Goal: Task Accomplishment & Management: Use online tool/utility

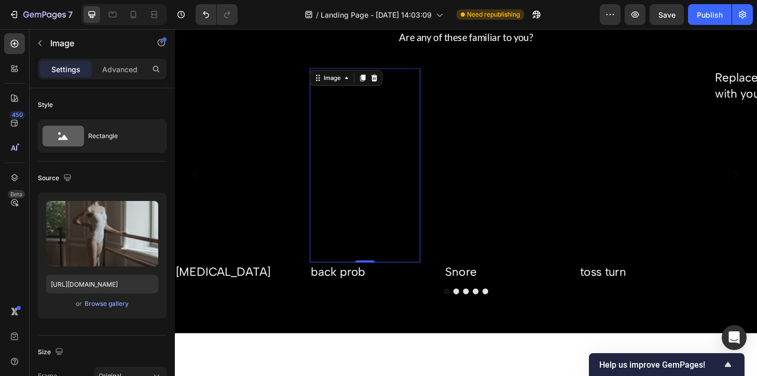
scroll to position [395, 0]
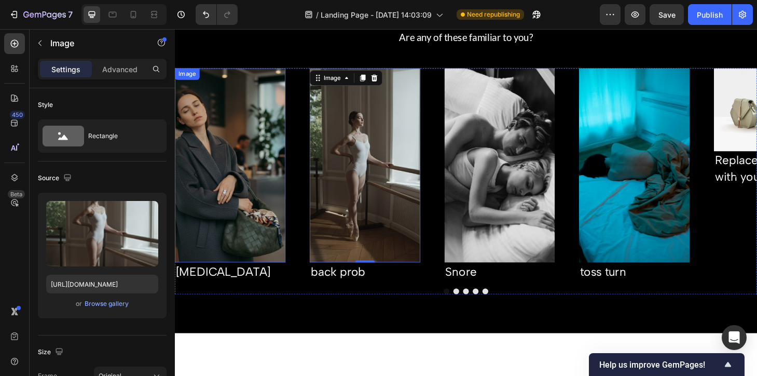
click at [263, 213] on img at bounding box center [234, 175] width 118 height 208
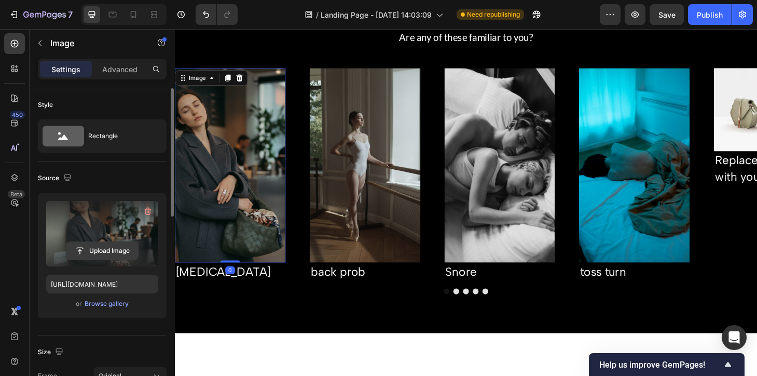
click at [113, 244] on input "file" at bounding box center [102, 251] width 72 height 18
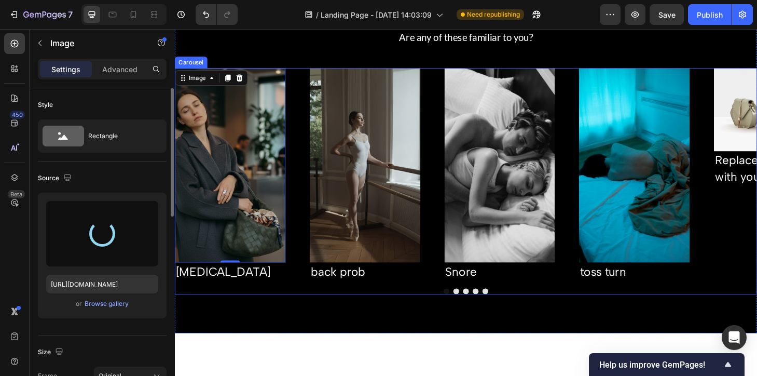
type input "https://cdn.shopify.com/s/files/1/0721/8010/5387/files/gempages_583951056501736…"
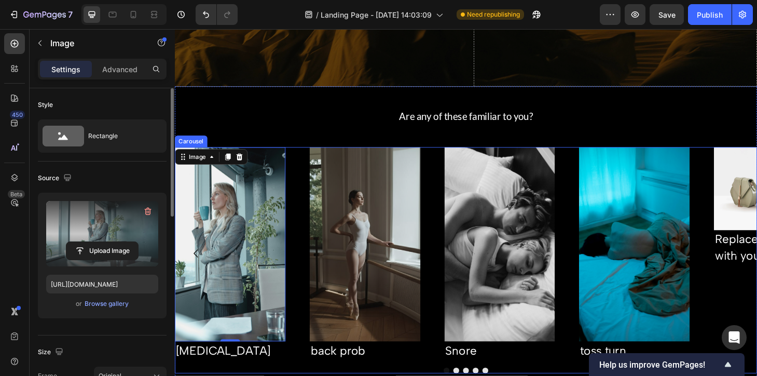
scroll to position [369, 0]
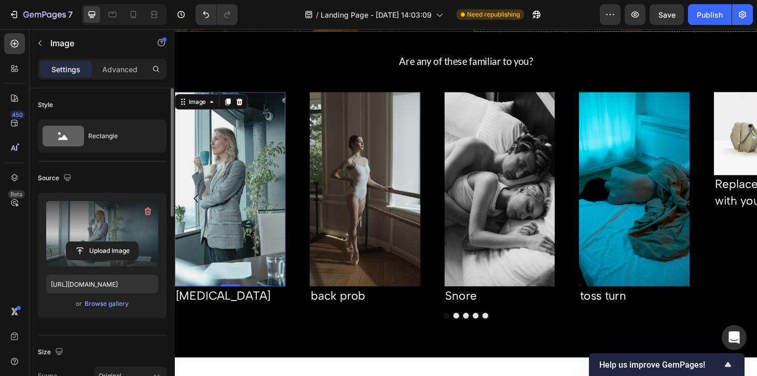
click at [261, 206] on img at bounding box center [234, 200] width 118 height 208
click at [126, 241] on button "Upload Image" at bounding box center [102, 250] width 73 height 19
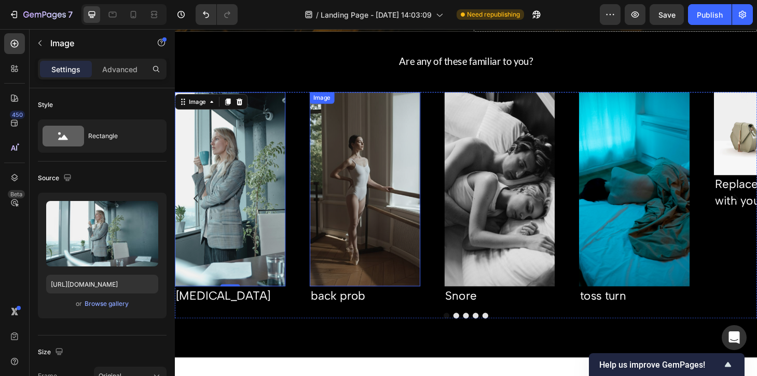
click at [382, 212] on img at bounding box center [378, 200] width 118 height 208
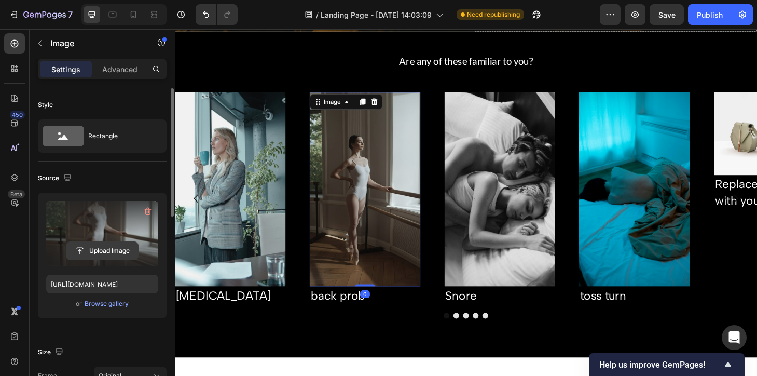
click at [113, 254] on input "file" at bounding box center [102, 251] width 72 height 18
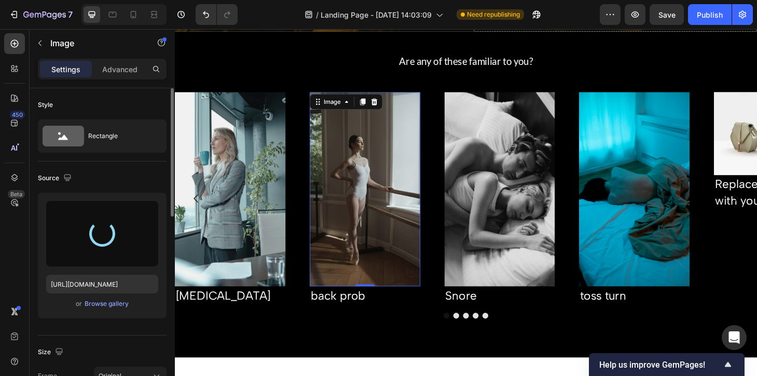
type input "[URL][DOMAIN_NAME]"
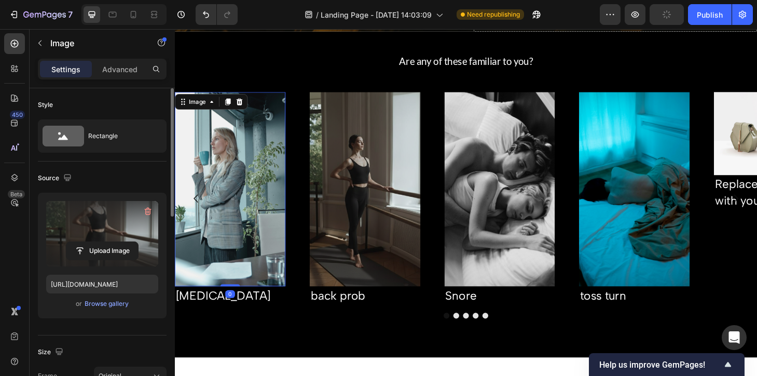
click at [225, 229] on img at bounding box center [234, 200] width 118 height 208
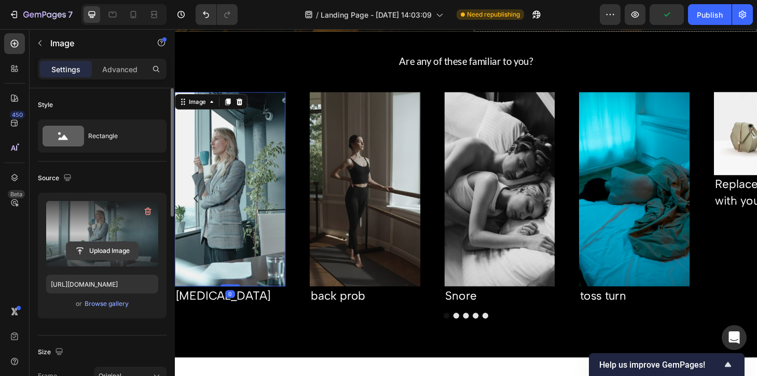
click at [101, 253] on input "file" at bounding box center [102, 251] width 72 height 18
click at [104, 257] on input "file" at bounding box center [102, 251] width 72 height 18
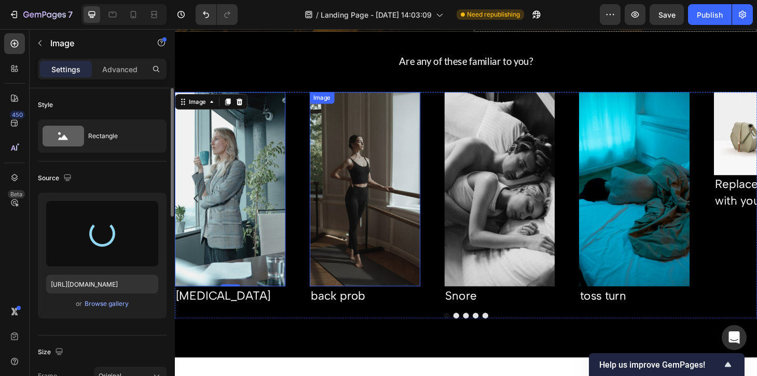
type input "https://cdn.shopify.com/s/files/1/0721/8010/5387/files/gempages_583951056501736…"
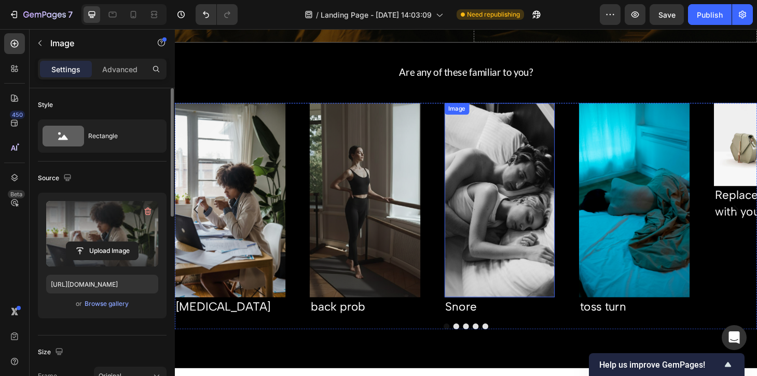
scroll to position [368, 0]
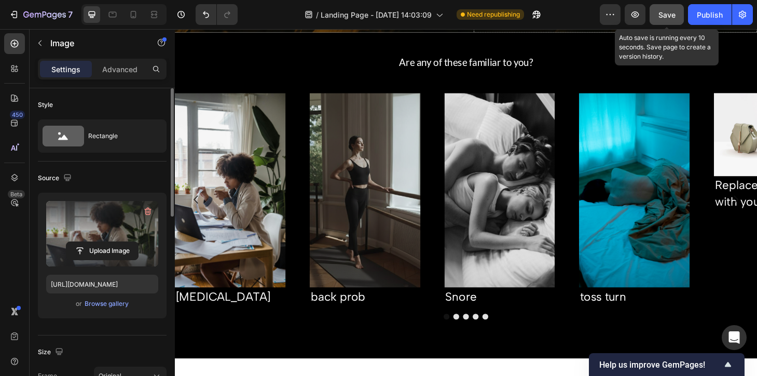
click at [667, 18] on span "Save" at bounding box center [666, 14] width 17 height 9
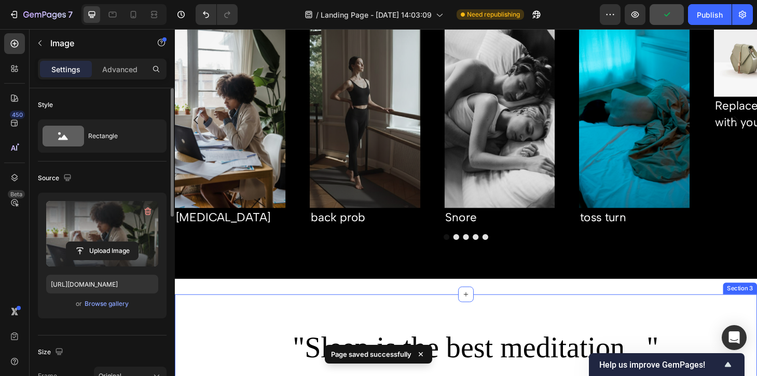
scroll to position [367, 0]
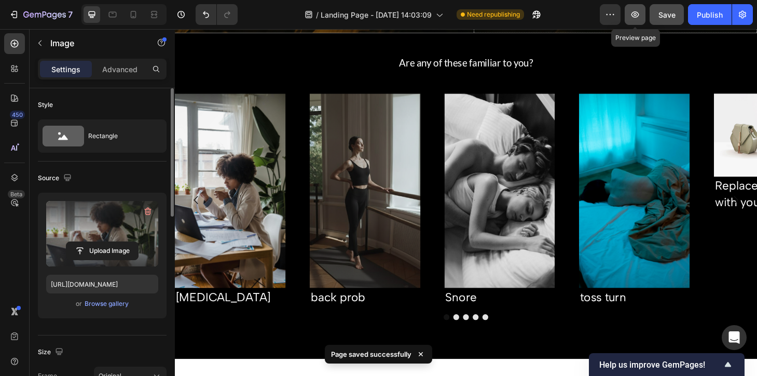
click at [636, 18] on icon "button" at bounding box center [635, 14] width 10 height 10
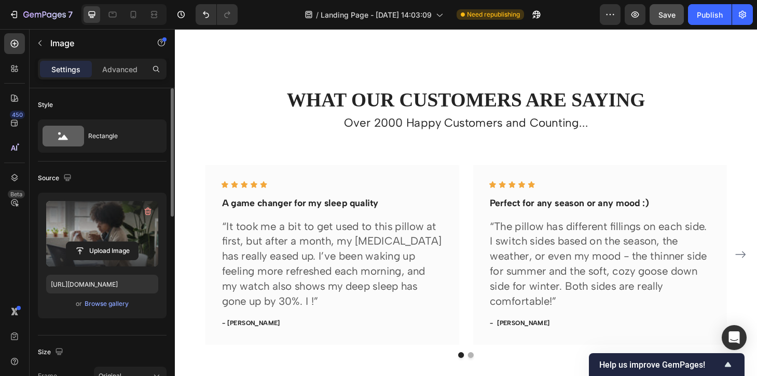
scroll to position [2968, 0]
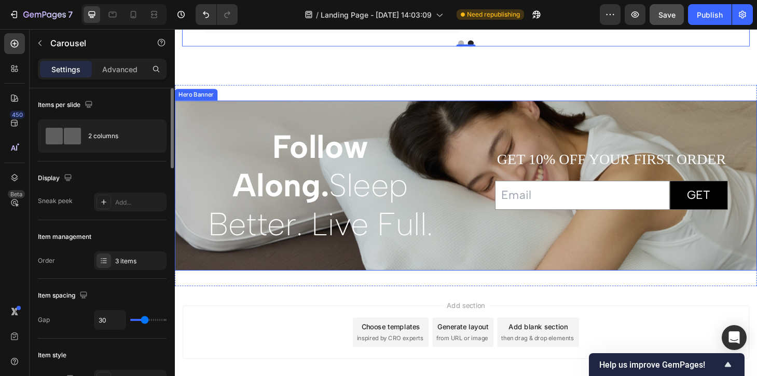
scroll to position [3312, 0]
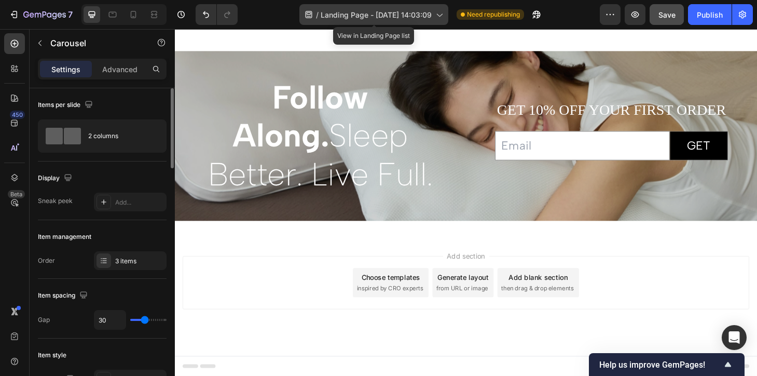
click at [422, 14] on span "Landing Page - [DATE] 14:03:09" at bounding box center [376, 14] width 111 height 11
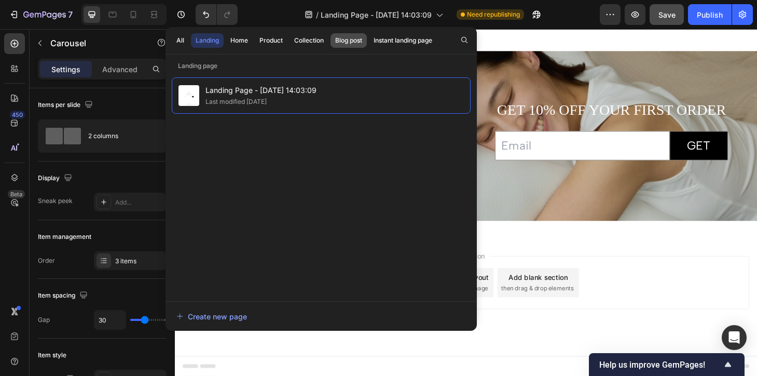
click at [358, 44] on div "Blog post" at bounding box center [348, 40] width 27 height 9
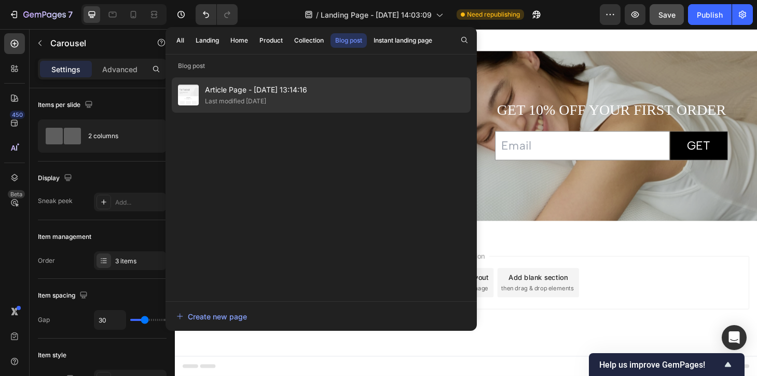
click at [275, 89] on span "Article Page - [DATE] 13:14:16" at bounding box center [256, 90] width 102 height 12
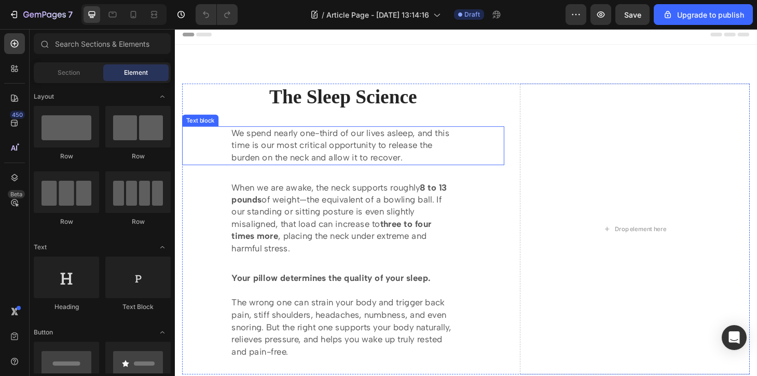
scroll to position [2, 0]
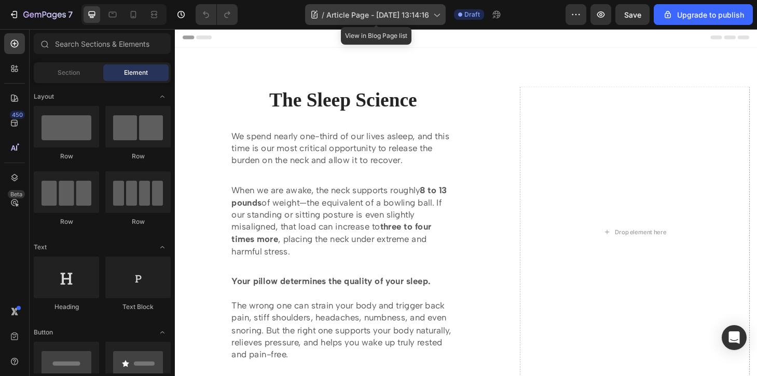
click at [408, 17] on span "Article Page - [DATE] 13:14:16" at bounding box center [377, 14] width 103 height 11
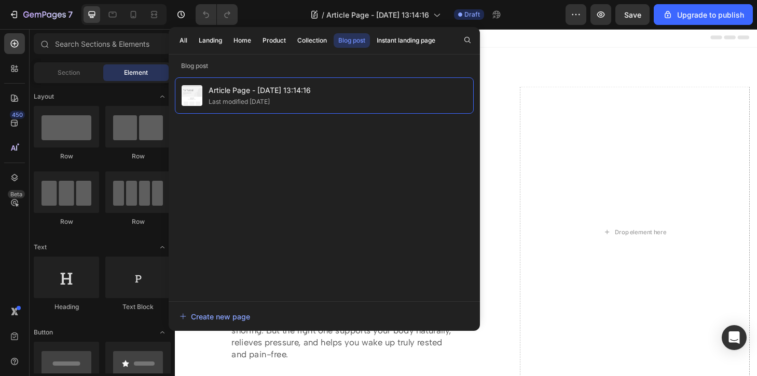
click at [208, 52] on div "All Landing Home Product Collection Blog post Instant landing page" at bounding box center [308, 40] width 278 height 27
click at [214, 35] on button "Landing" at bounding box center [210, 40] width 33 height 15
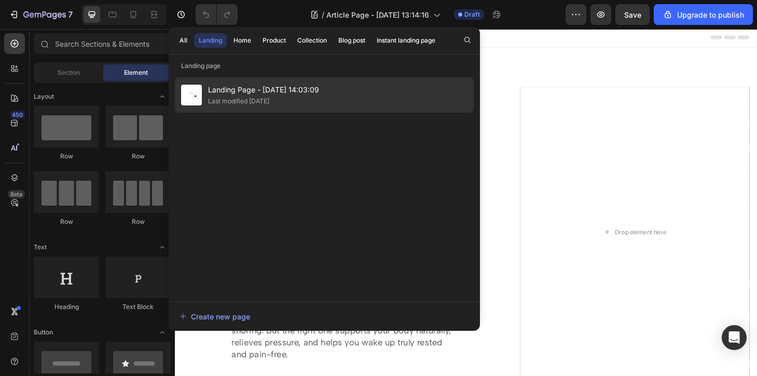
click at [253, 96] on div "Last modified [DATE]" at bounding box center [238, 101] width 61 height 10
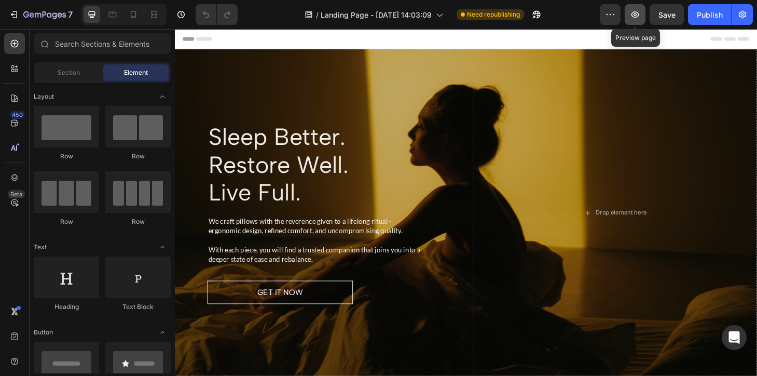
click at [637, 16] on icon "button" at bounding box center [635, 14] width 8 height 6
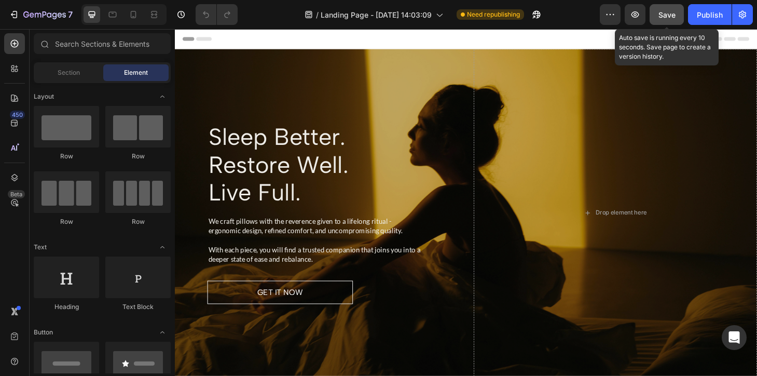
click at [658, 22] on button "Save" at bounding box center [667, 14] width 34 height 21
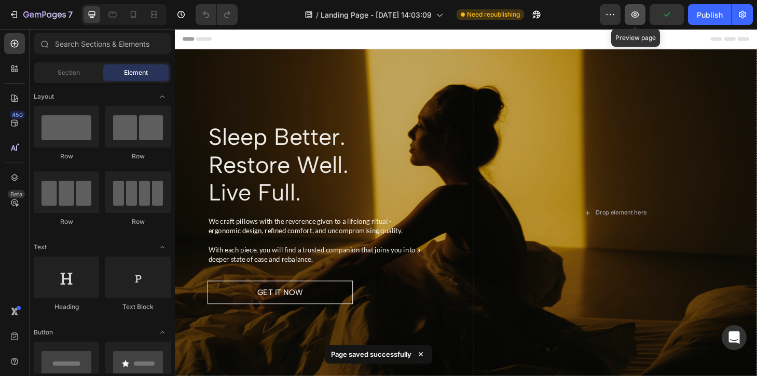
click at [634, 16] on icon "button" at bounding box center [635, 14] width 10 height 10
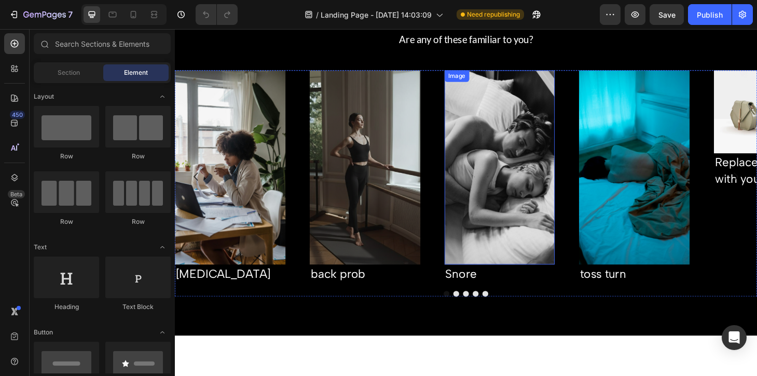
scroll to position [290, 0]
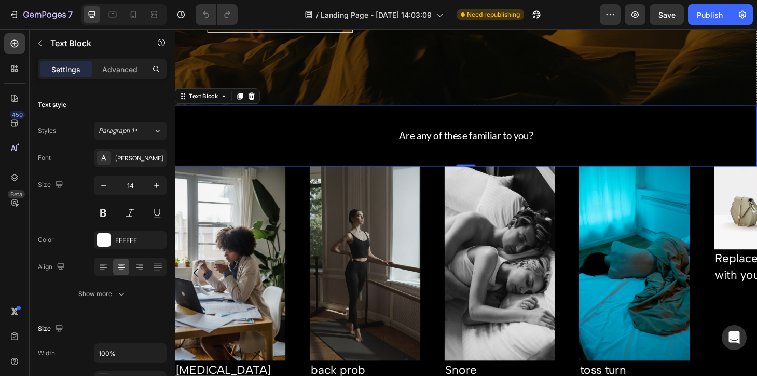
click at [489, 126] on div "Are any of these familiar to you? Text Block 0" at bounding box center [486, 142] width 623 height 65
click at [116, 68] on p "Advanced" at bounding box center [119, 69] width 35 height 11
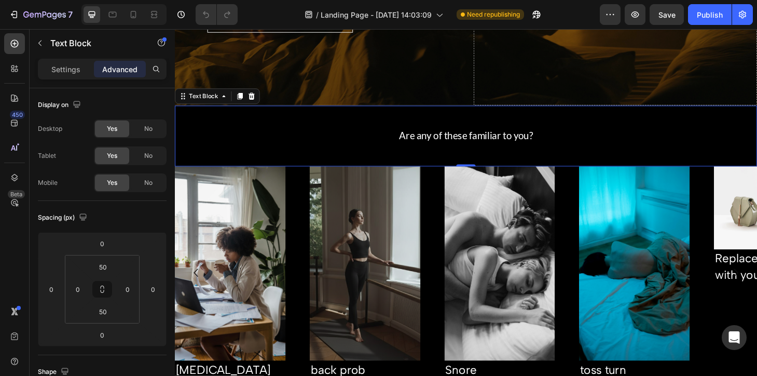
click at [339, 142] on p "Are any of these familiar to you?" at bounding box center [486, 142] width 620 height 11
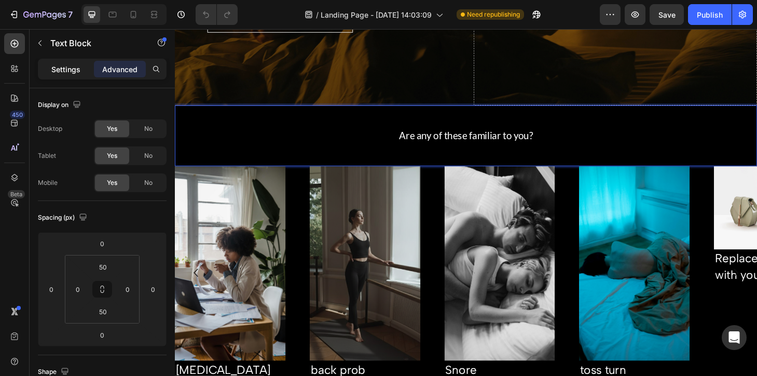
click at [66, 75] on div "Settings" at bounding box center [66, 69] width 52 height 17
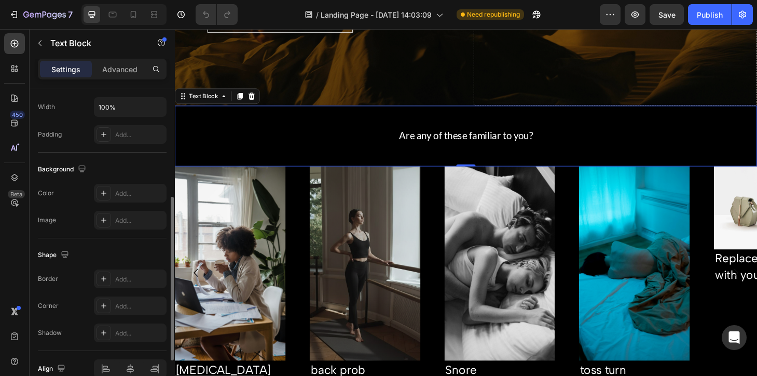
scroll to position [246, 0]
click at [125, 185] on div "Add..." at bounding box center [130, 192] width 73 height 19
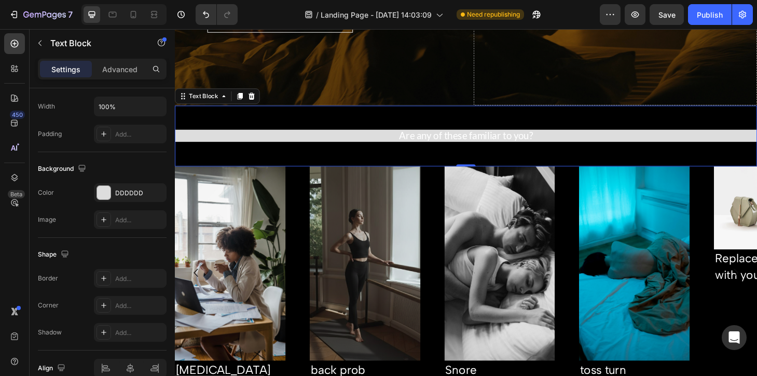
click at [242, 124] on div "Are any of these familiar to you? Text Block 0" at bounding box center [486, 142] width 623 height 65
click at [144, 191] on div "DDDDDD" at bounding box center [130, 192] width 30 height 9
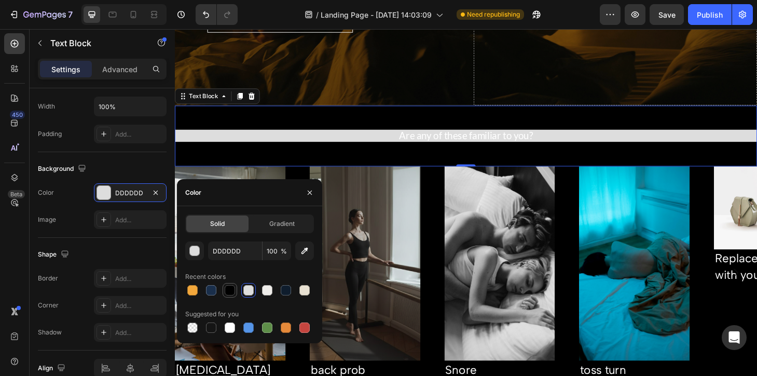
click at [232, 296] on div at bounding box center [230, 290] width 12 height 12
type input "000000"
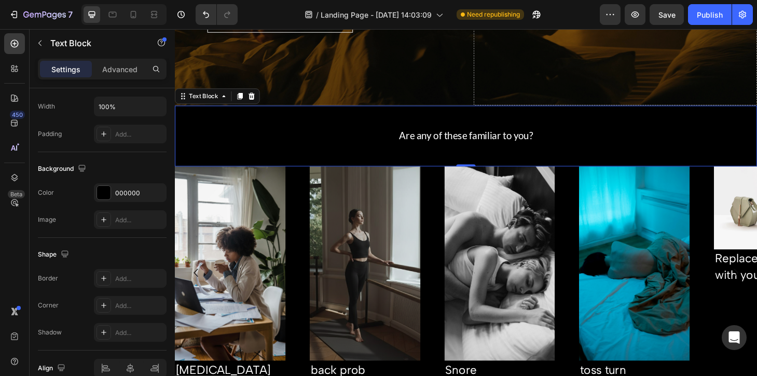
click at [284, 119] on div "Are any of these familiar to you? Text Block 0" at bounding box center [486, 142] width 623 height 65
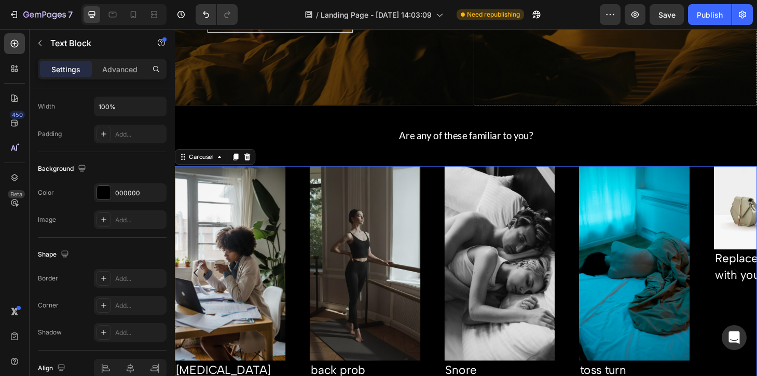
click at [314, 226] on div "Image Brain fog Text Block Image back prob Text Block Image Snore Text Block Im…" at bounding box center [486, 288] width 623 height 227
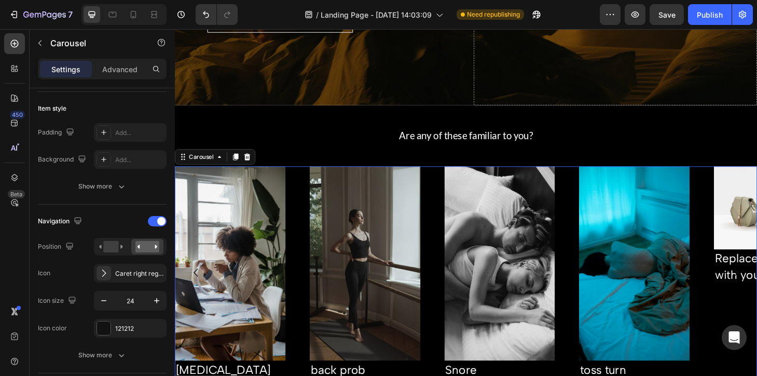
scroll to position [0, 0]
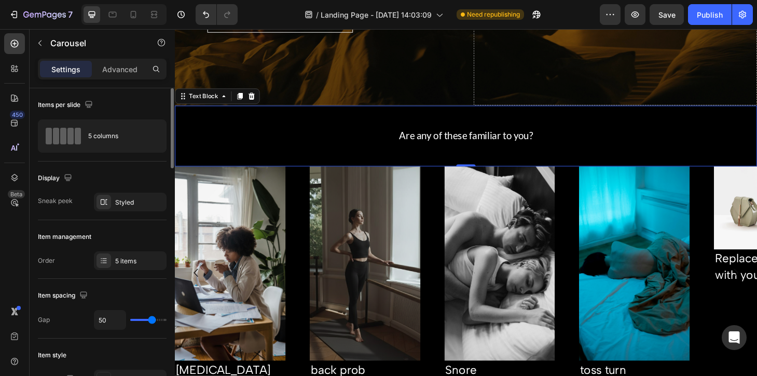
click at [308, 139] on p "Are any of these familiar to you?" at bounding box center [486, 142] width 620 height 11
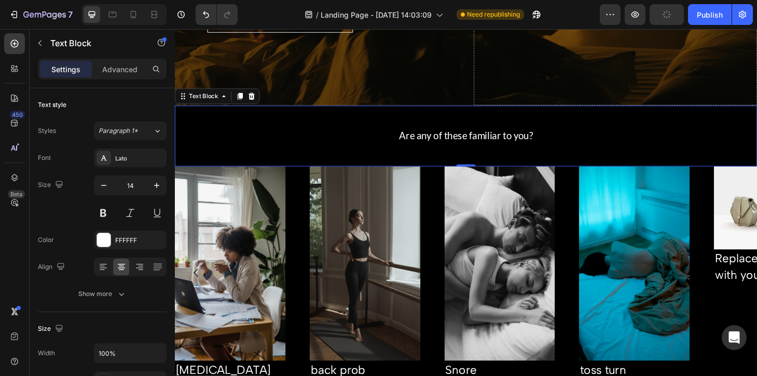
click at [221, 128] on div "Are any of these familiar to you? Text Block 0" at bounding box center [486, 142] width 623 height 65
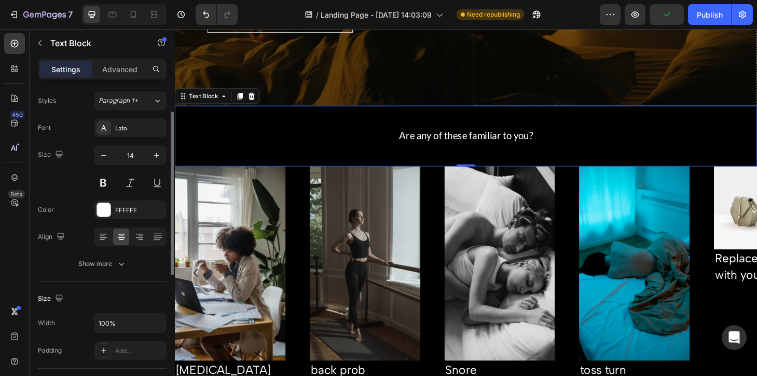
scroll to position [57, 0]
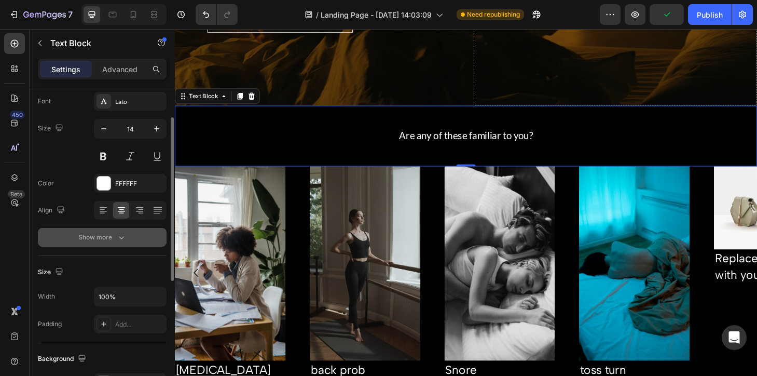
click at [129, 234] on button "Show more" at bounding box center [102, 237] width 129 height 19
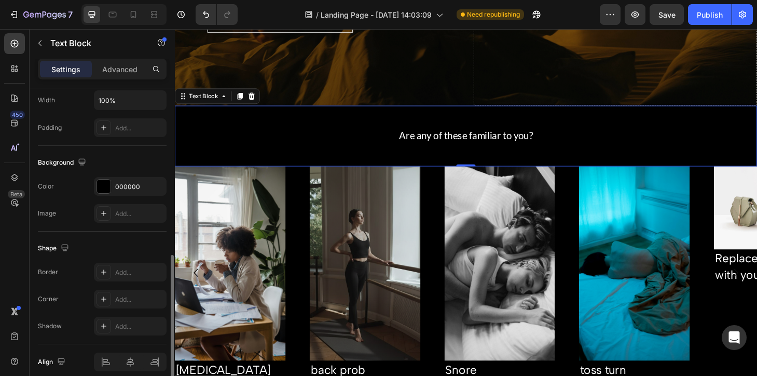
scroll to position [396, 0]
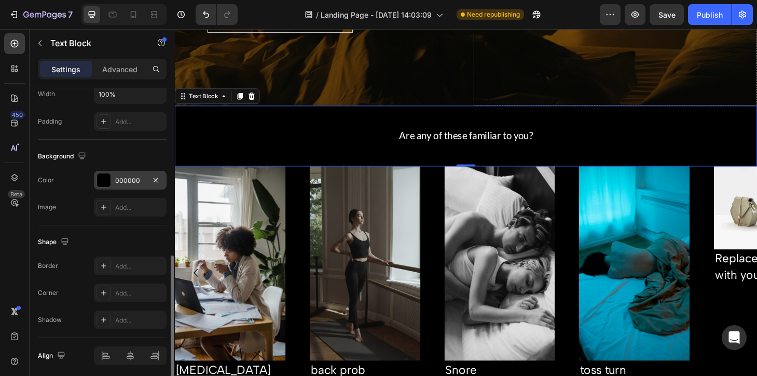
click at [136, 178] on div "000000" at bounding box center [130, 180] width 30 height 9
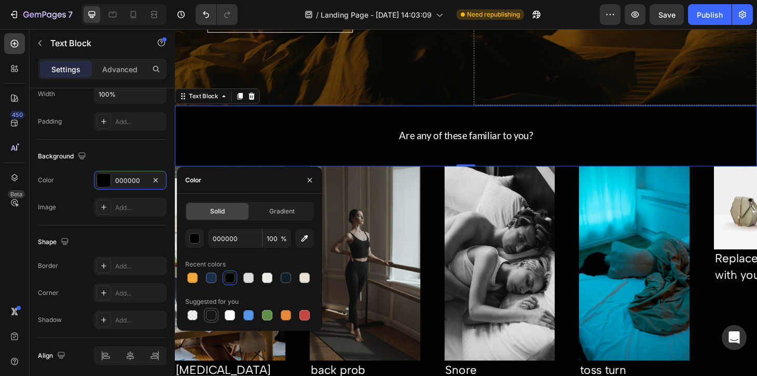
click at [209, 314] on div at bounding box center [211, 315] width 10 height 10
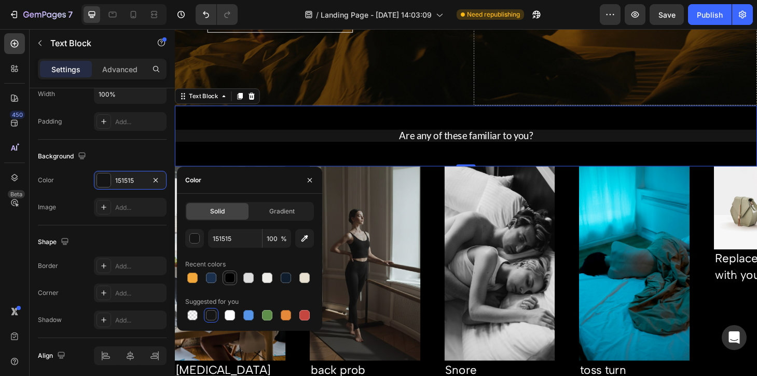
click at [229, 276] on div at bounding box center [230, 277] width 10 height 10
type input "000000"
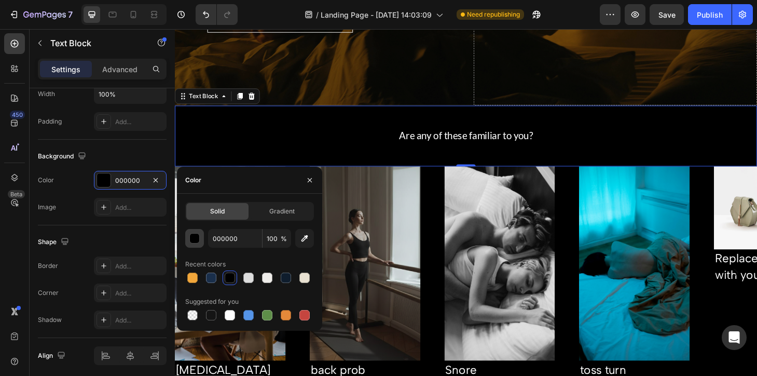
click at [197, 237] on div "button" at bounding box center [195, 238] width 10 height 10
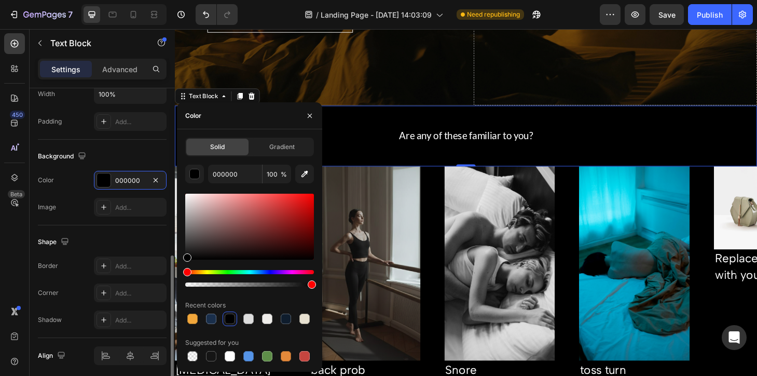
drag, startPoint x: 188, startPoint y: 255, endPoint x: 156, endPoint y: 276, distance: 37.8
click at [156, 275] on div "450 Beta Sections(18) Elements(83) Section Element Hero Section Product Detail …" at bounding box center [87, 202] width 175 height 347
click at [310, 119] on icon "button" at bounding box center [310, 116] width 8 height 8
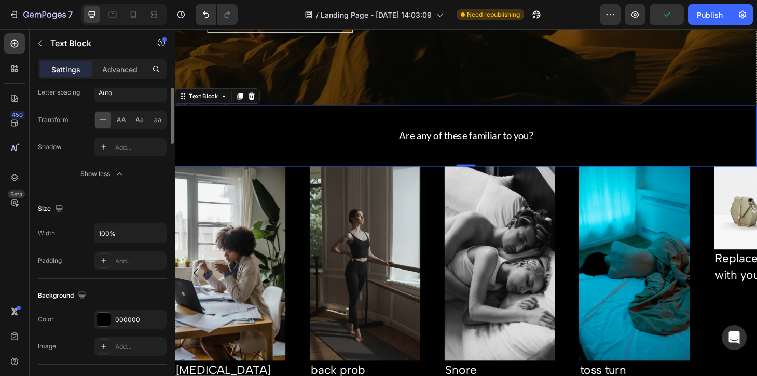
scroll to position [0, 0]
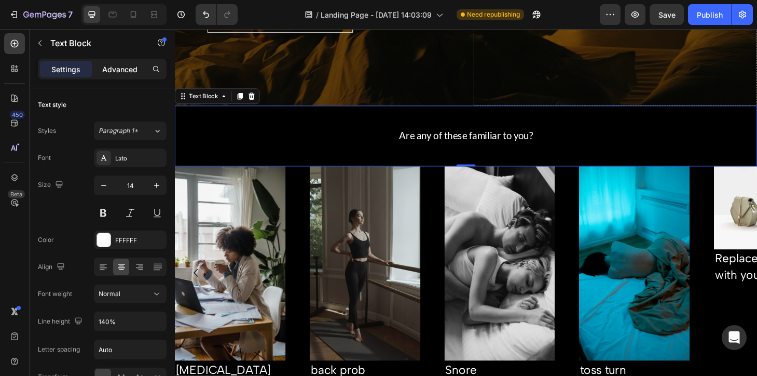
click at [126, 65] on p "Advanced" at bounding box center [119, 69] width 35 height 11
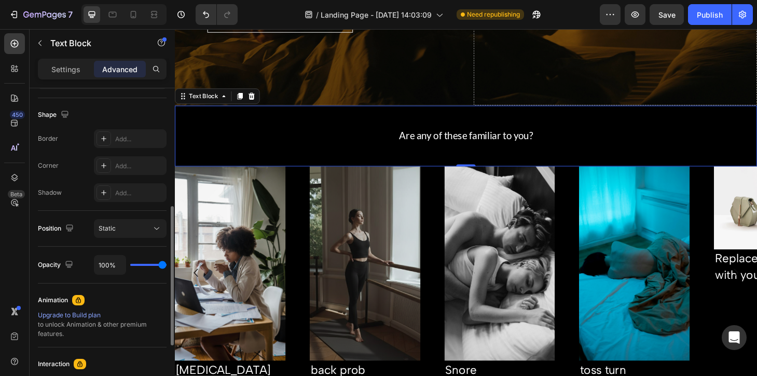
scroll to position [265, 0]
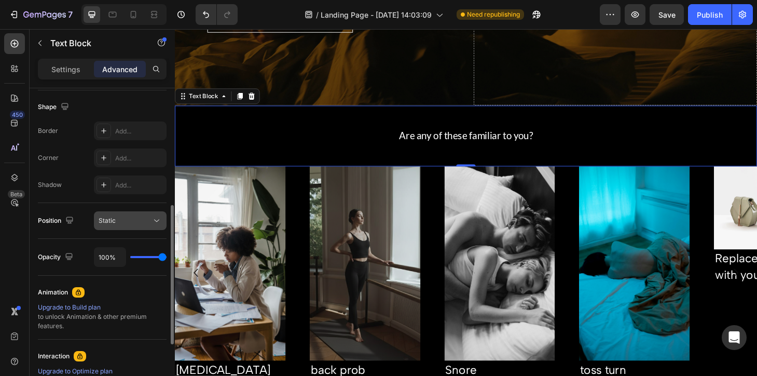
click at [150, 220] on div "Static" at bounding box center [125, 220] width 53 height 9
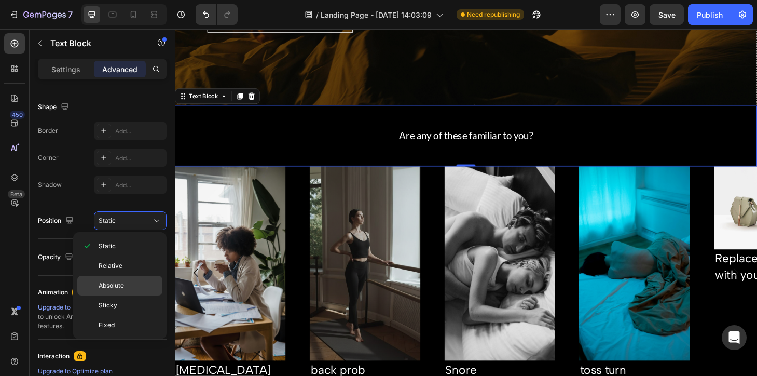
click at [132, 284] on p "Absolute" at bounding box center [128, 285] width 59 height 9
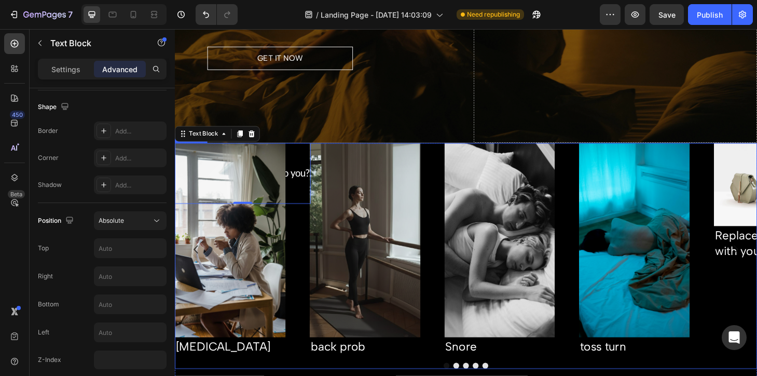
scroll to position [242, 0]
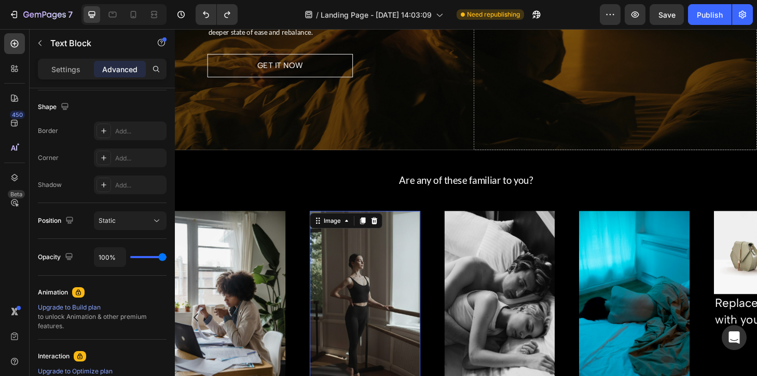
click at [403, 300] on img at bounding box center [378, 327] width 118 height 208
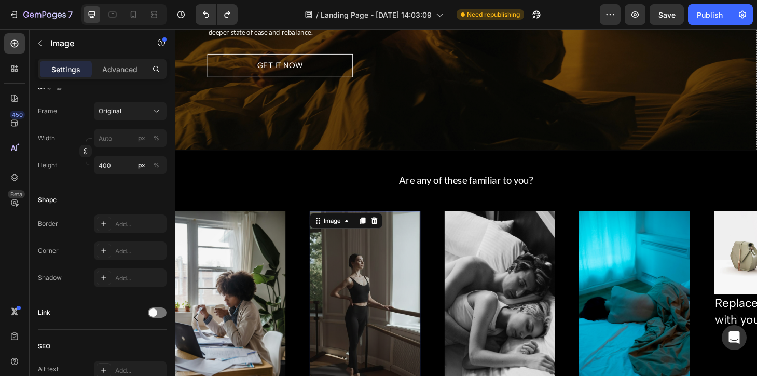
scroll to position [0, 0]
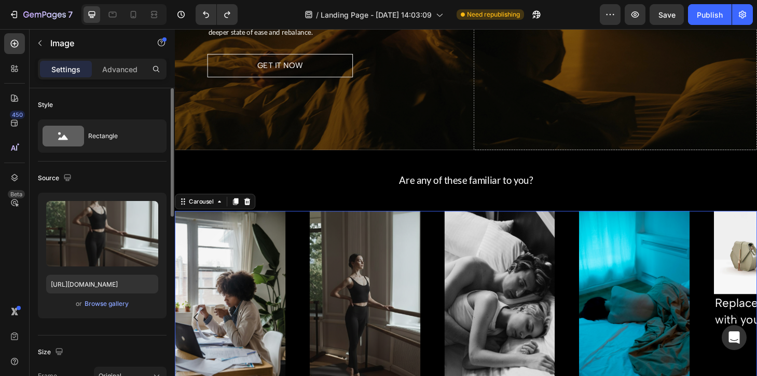
click at [306, 244] on div "Image Brain fog Text Block Image back prob Text Block Image Snore Text Block Im…" at bounding box center [486, 336] width 623 height 227
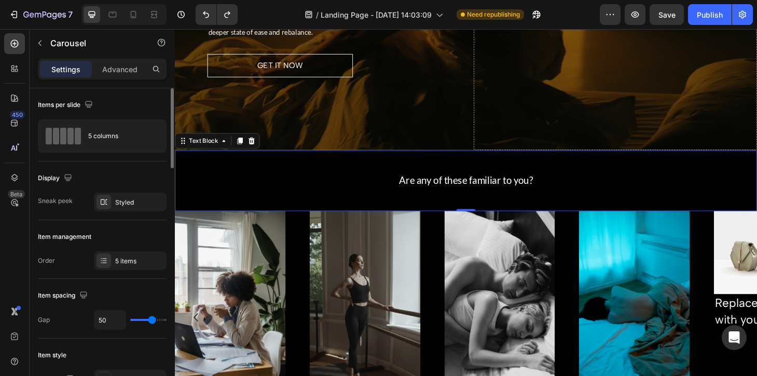
click at [310, 171] on div "Are any of these familiar to you? Text Block 0" at bounding box center [486, 190] width 623 height 65
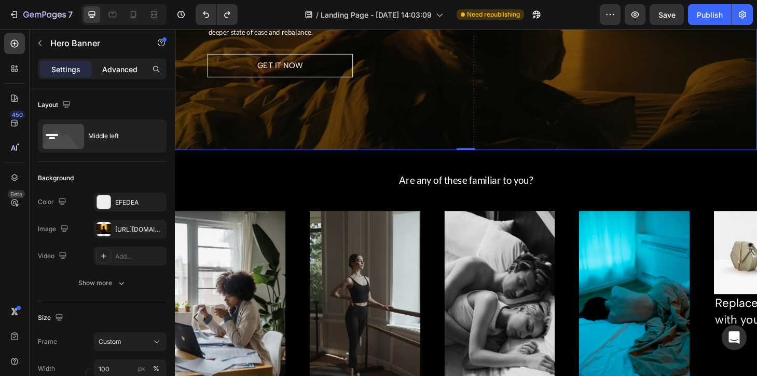
click at [128, 66] on p "Advanced" at bounding box center [119, 69] width 35 height 11
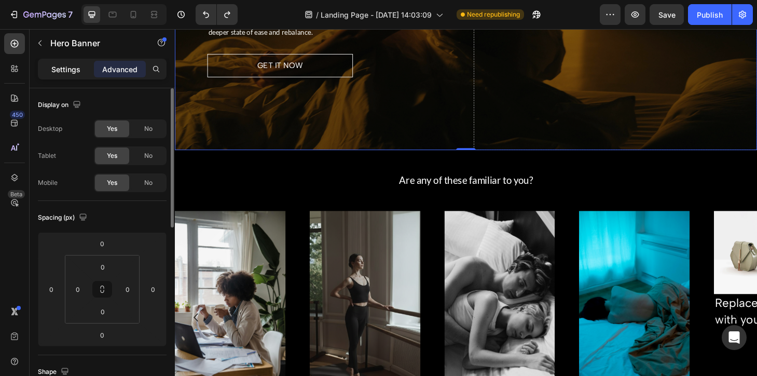
click at [60, 74] on p "Settings" at bounding box center [65, 69] width 29 height 11
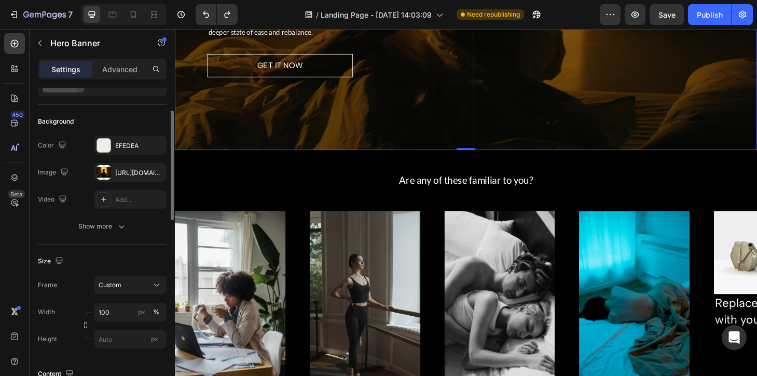
scroll to position [59, 0]
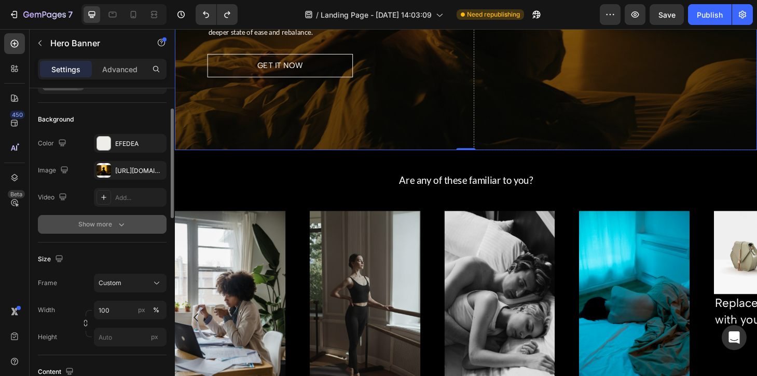
click at [92, 220] on div "Show more" at bounding box center [102, 224] width 48 height 10
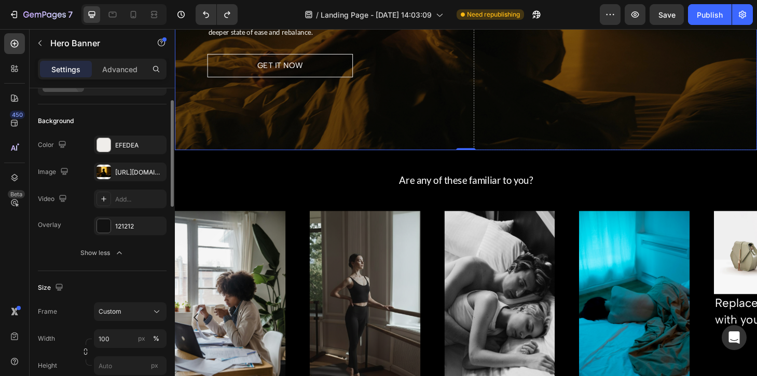
scroll to position [52, 0]
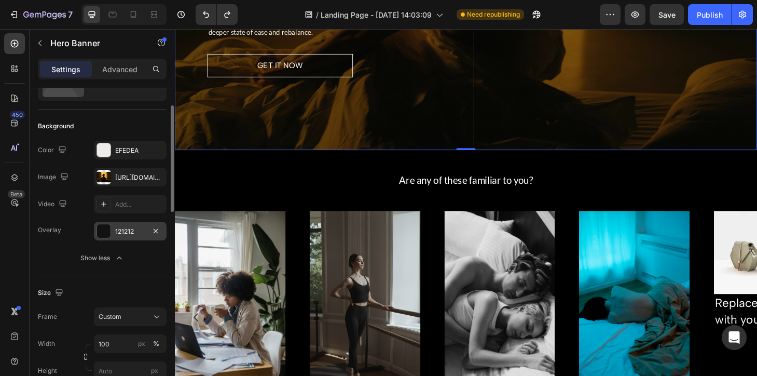
click at [136, 238] on div "121212" at bounding box center [130, 231] width 73 height 19
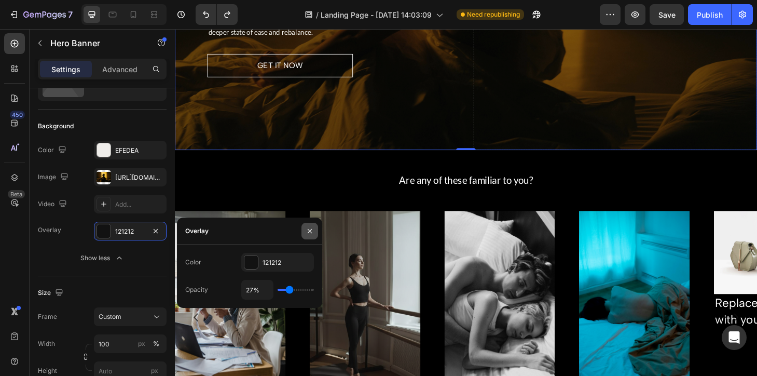
click at [310, 231] on icon "button" at bounding box center [310, 231] width 8 height 8
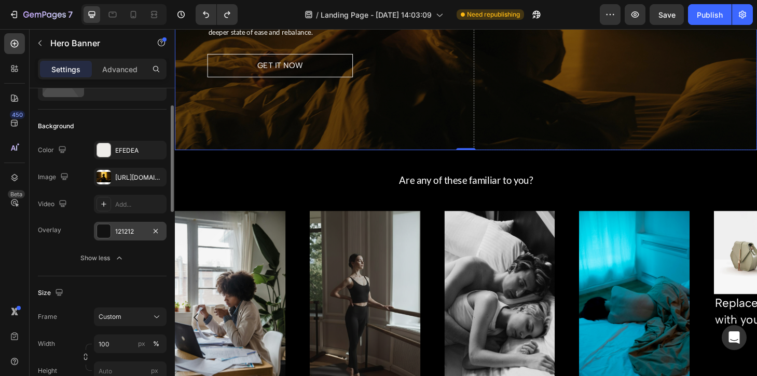
click at [123, 231] on div "121212" at bounding box center [130, 231] width 30 height 9
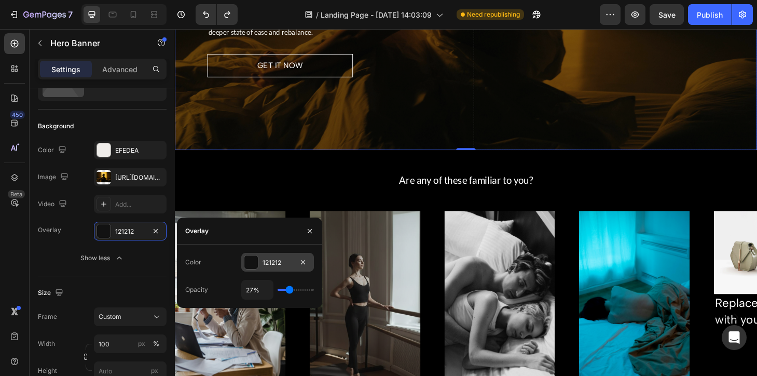
click at [265, 265] on div "121212" at bounding box center [278, 262] width 30 height 9
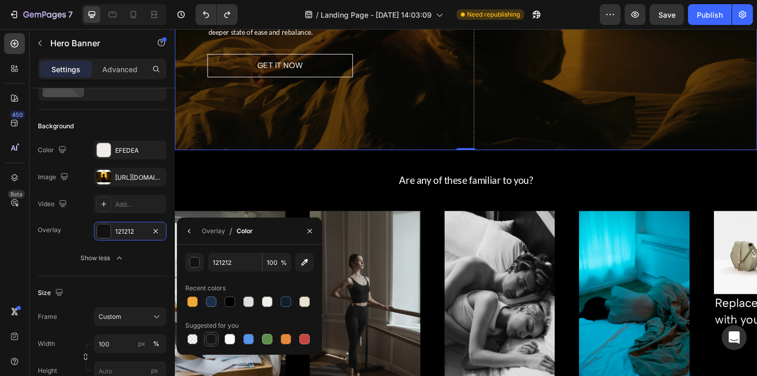
click at [212, 338] on div at bounding box center [211, 339] width 10 height 10
click at [227, 295] on div at bounding box center [230, 301] width 12 height 12
type input "000000"
click at [311, 225] on button "button" at bounding box center [309, 231] width 17 height 17
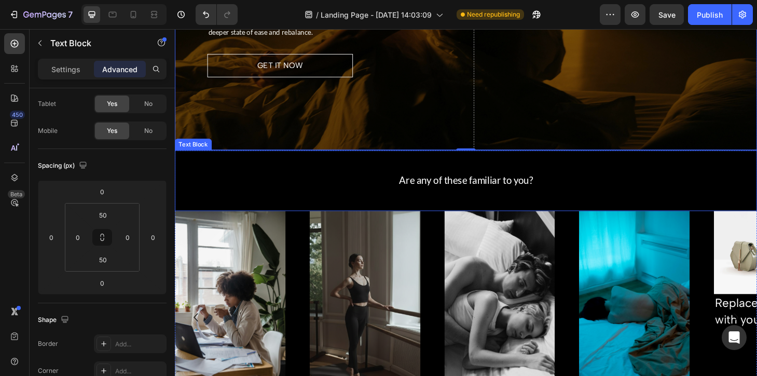
click at [363, 185] on div "Are any of these familiar to you?" at bounding box center [486, 190] width 623 height 13
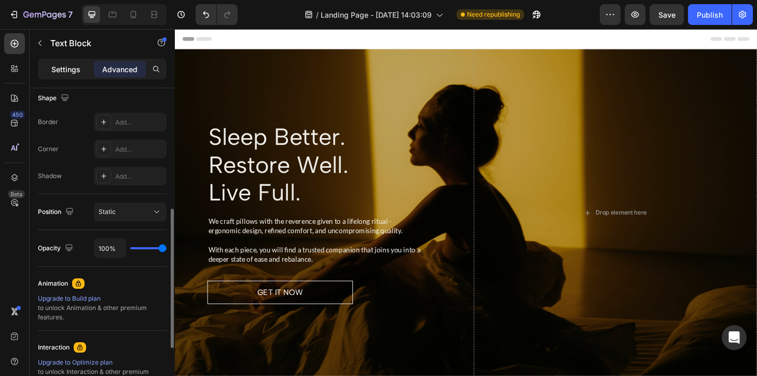
scroll to position [283, 0]
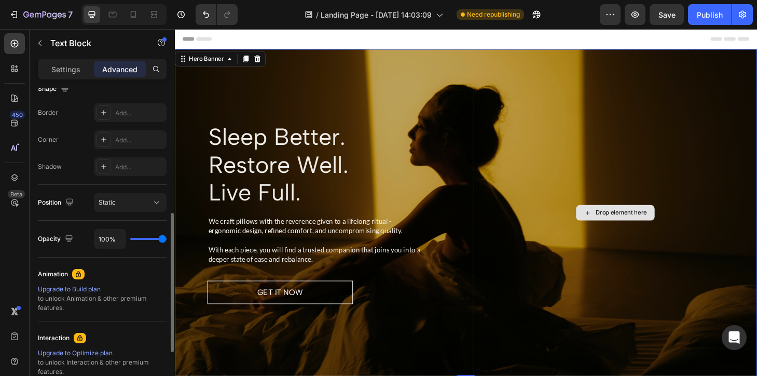
click at [506, 71] on div "Drop element here" at bounding box center [645, 225] width 303 height 350
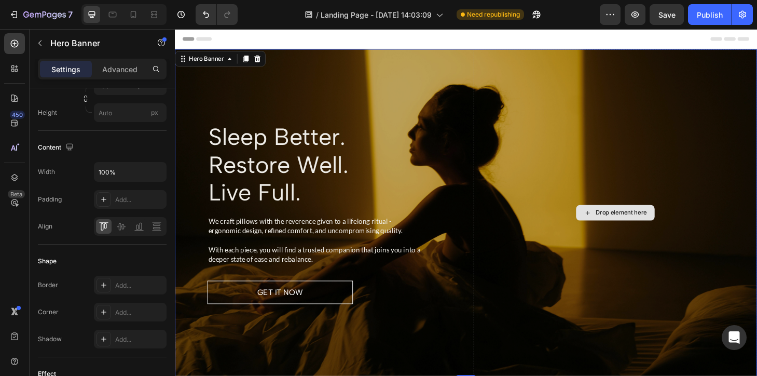
scroll to position [0, 0]
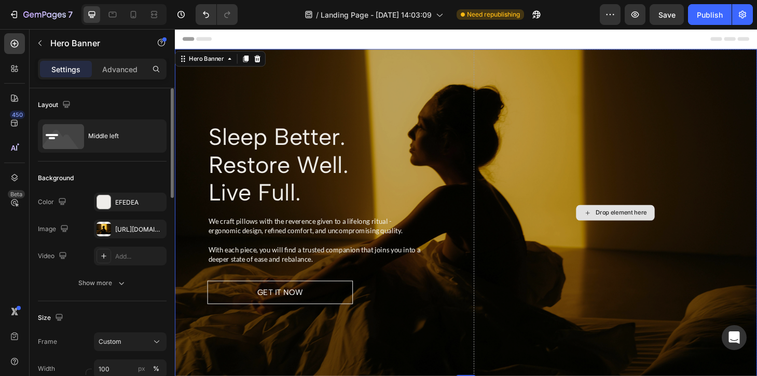
click at [489, 81] on div "Sleep Better. Restore Well. Live Full. Heading We craft pillows with the revere…" at bounding box center [486, 225] width 623 height 350
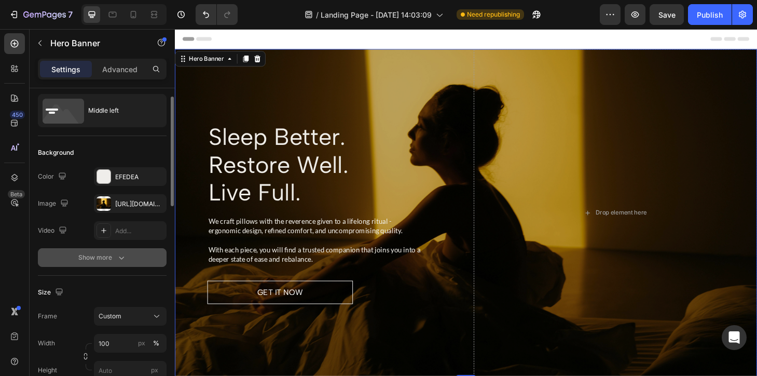
click at [80, 262] on div "Show more" at bounding box center [102, 257] width 48 height 10
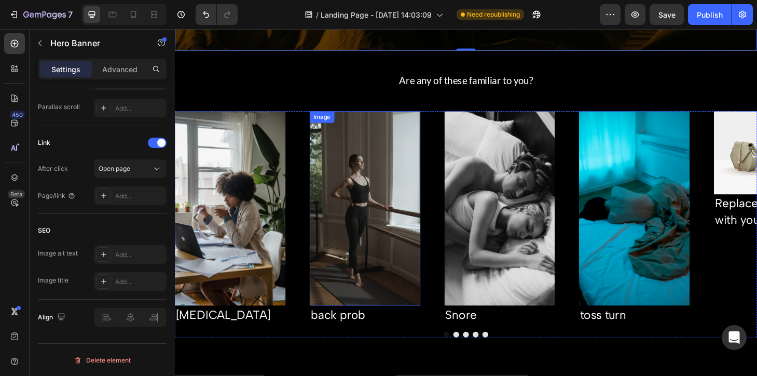
scroll to position [357, 0]
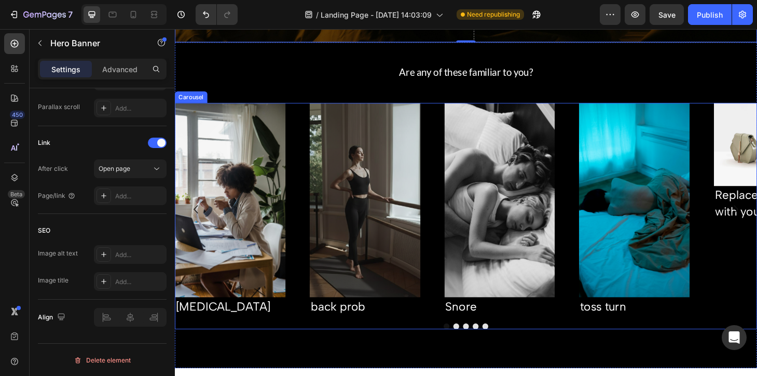
click at [596, 143] on div "Image Brain fog Text Block Image back prob Text Block Image Snore Text Block Im…" at bounding box center [486, 221] width 623 height 227
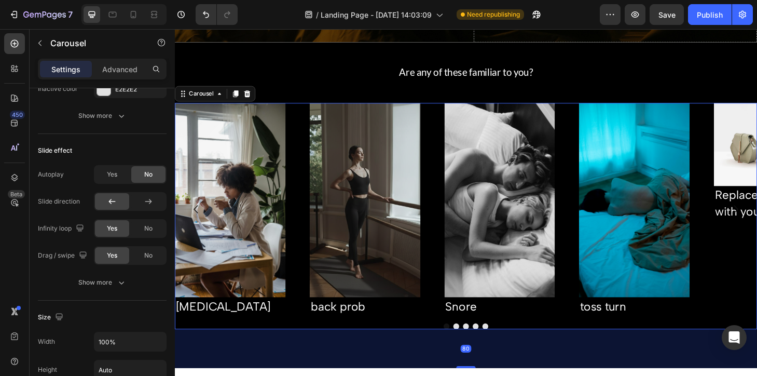
scroll to position [0, 0]
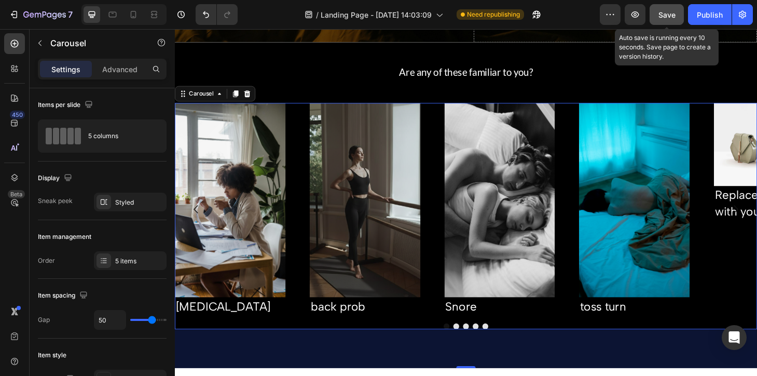
click at [662, 19] on div "Save" at bounding box center [666, 14] width 17 height 11
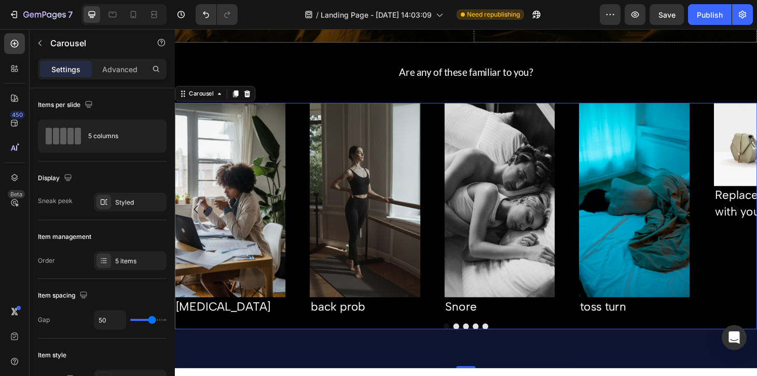
click at [307, 159] on div "Image Brain fog Text Block Image back prob Text Block Image Snore Text Block Im…" at bounding box center [486, 221] width 623 height 227
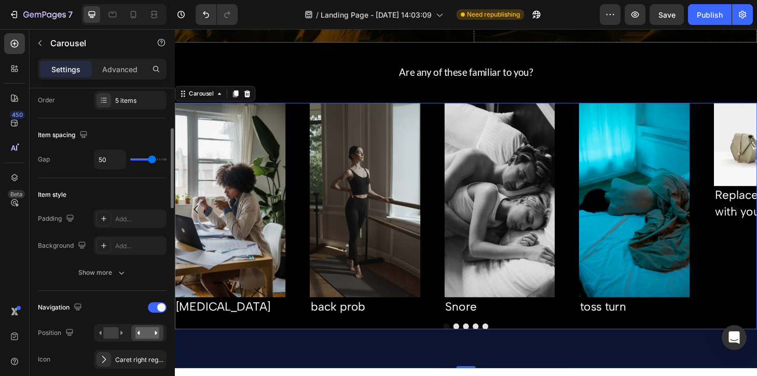
scroll to position [188, 0]
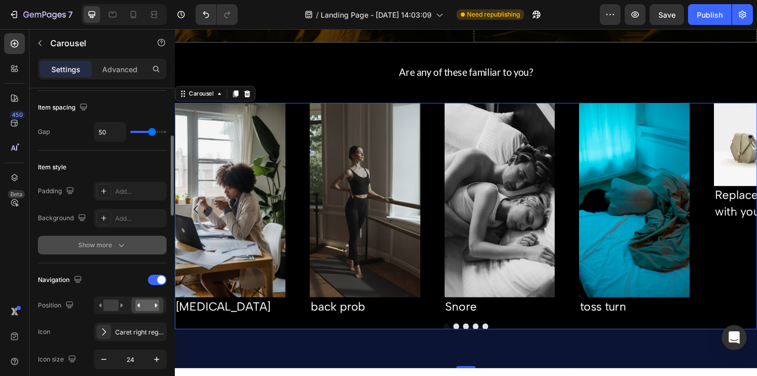
click at [124, 243] on icon "button" at bounding box center [121, 245] width 10 height 10
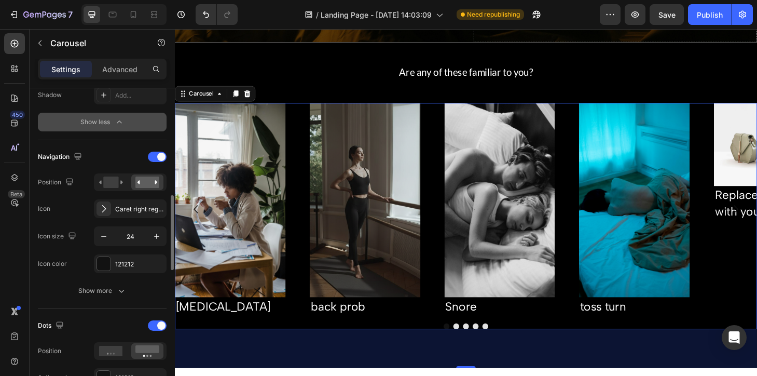
scroll to position [403, 0]
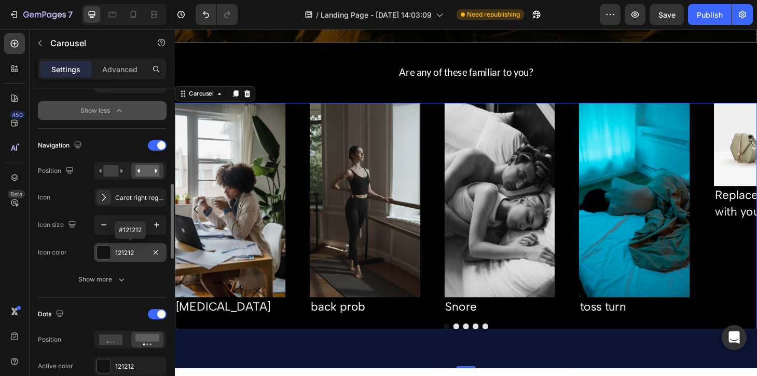
click at [129, 252] on div "121212" at bounding box center [130, 252] width 30 height 9
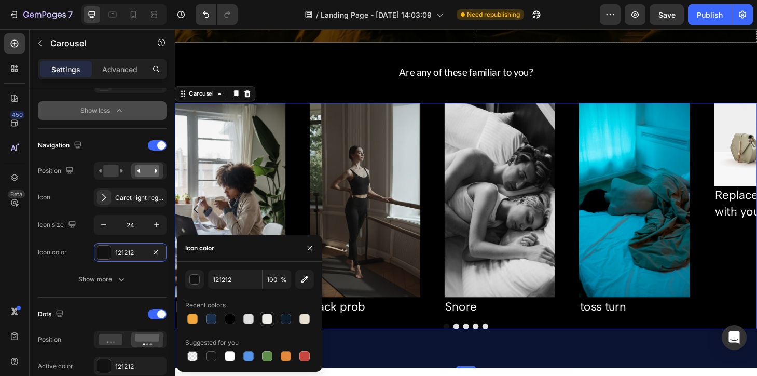
click at [269, 323] on div at bounding box center [267, 318] width 10 height 10
click at [266, 316] on div at bounding box center [267, 318] width 10 height 10
click at [250, 318] on div at bounding box center [248, 318] width 10 height 10
type input "DDDDDD"
click at [308, 245] on icon "button" at bounding box center [310, 248] width 8 height 8
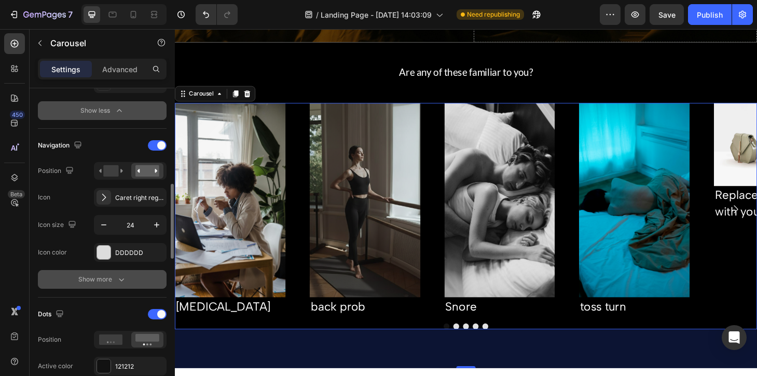
click at [102, 280] on div "Show more" at bounding box center [102, 279] width 48 height 10
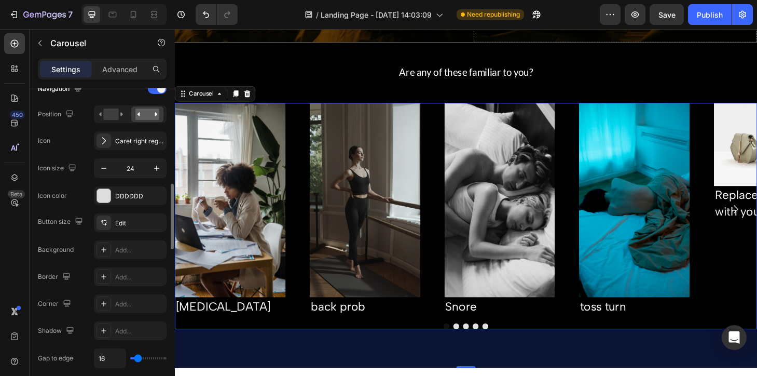
scroll to position [496, 0]
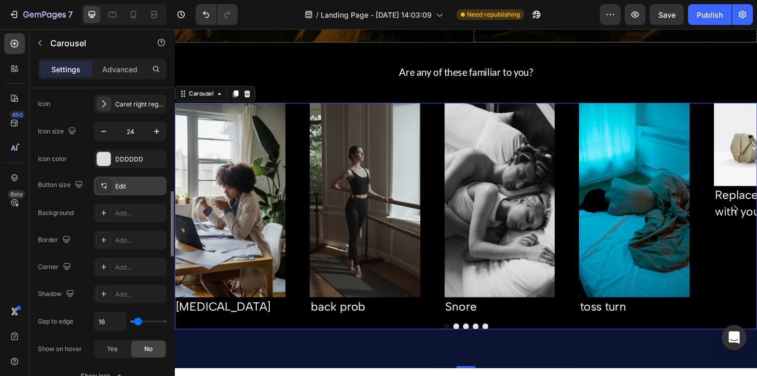
click at [114, 184] on div "Edit" at bounding box center [130, 185] width 73 height 19
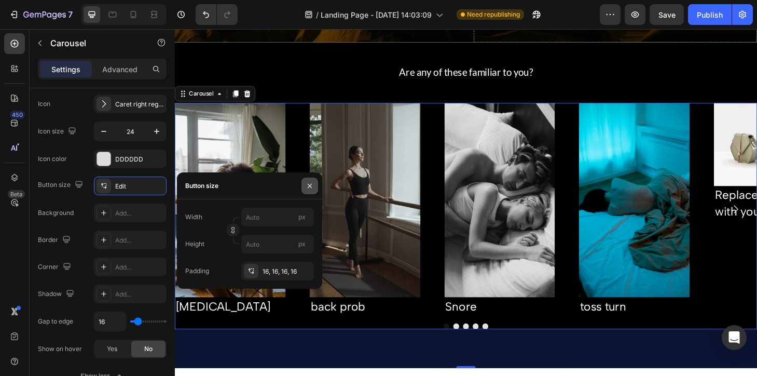
click at [310, 186] on icon "button" at bounding box center [310, 186] width 8 height 8
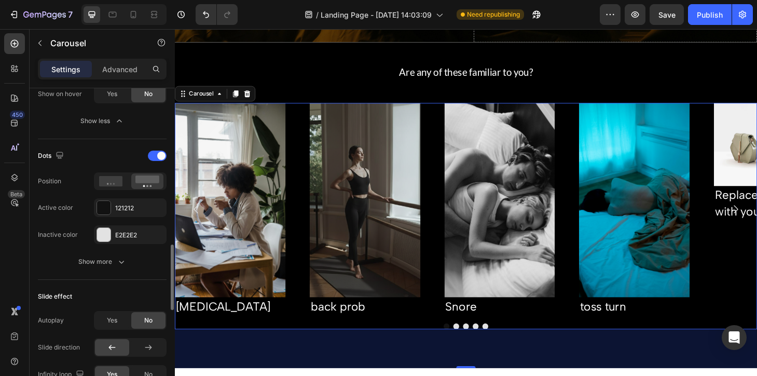
scroll to position [752, 0]
click at [129, 235] on div "E2E2E2" at bounding box center [130, 234] width 30 height 9
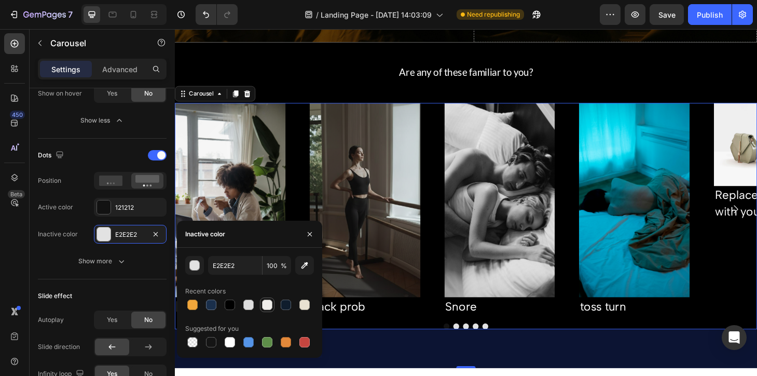
click at [270, 306] on div at bounding box center [267, 304] width 10 height 10
click at [251, 303] on div at bounding box center [248, 304] width 10 height 10
click at [310, 232] on icon "button" at bounding box center [310, 234] width 8 height 8
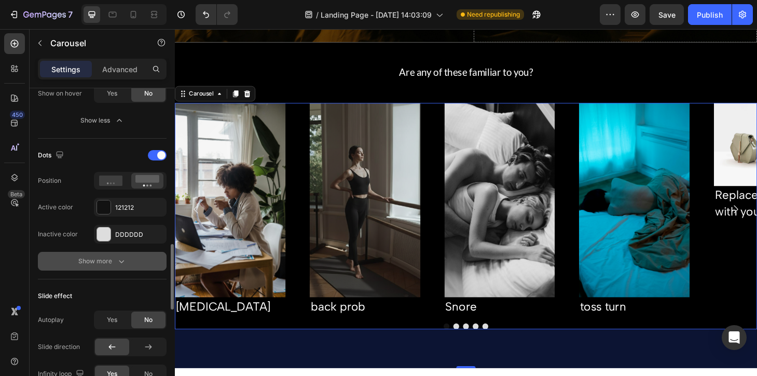
click at [118, 263] on icon "button" at bounding box center [121, 261] width 10 height 10
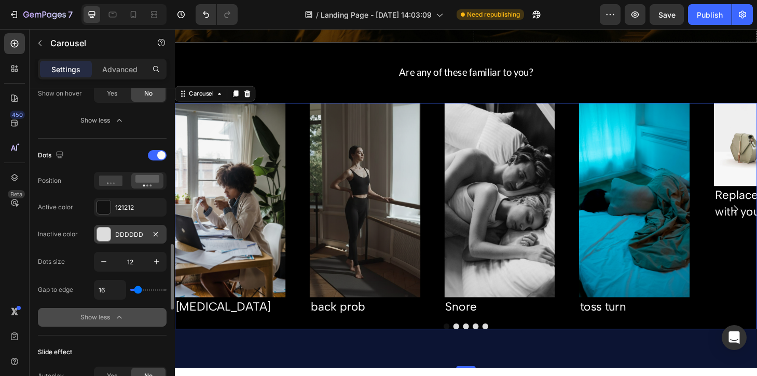
click at [138, 237] on div "DDDDDD" at bounding box center [130, 234] width 30 height 9
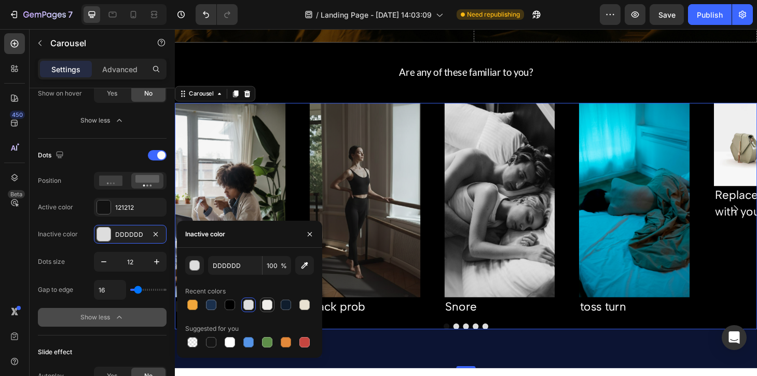
click at [270, 303] on div at bounding box center [267, 304] width 10 height 10
type input "EFEDEA"
click at [309, 234] on icon "button" at bounding box center [310, 234] width 8 height 8
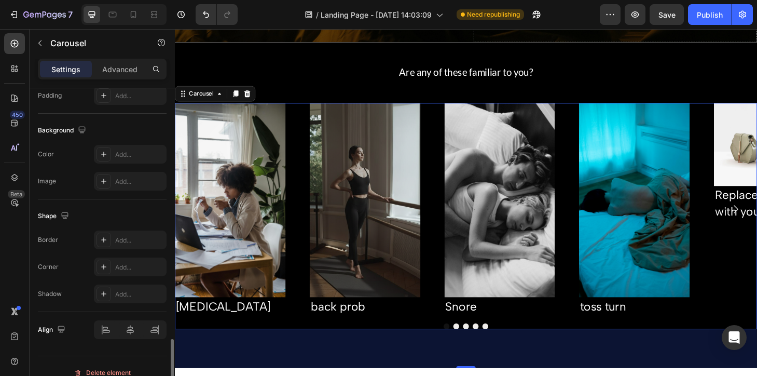
scroll to position [1267, 0]
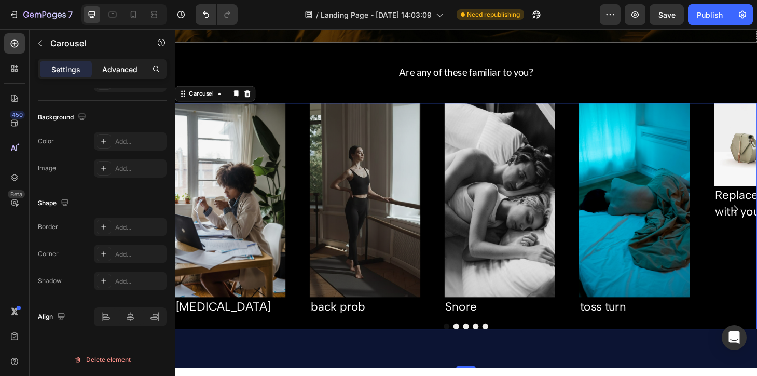
click at [130, 72] on p "Advanced" at bounding box center [119, 69] width 35 height 11
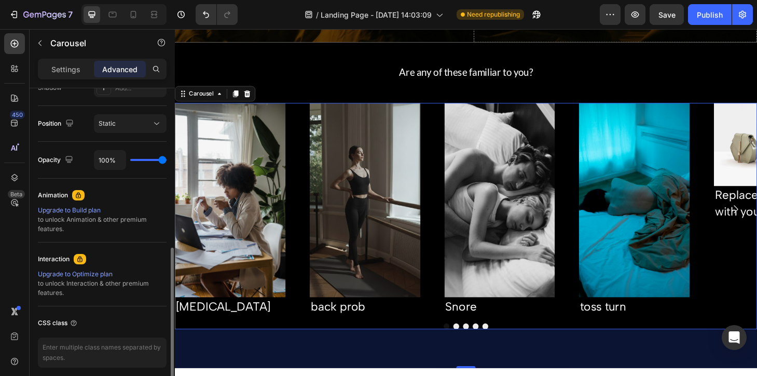
scroll to position [403, 0]
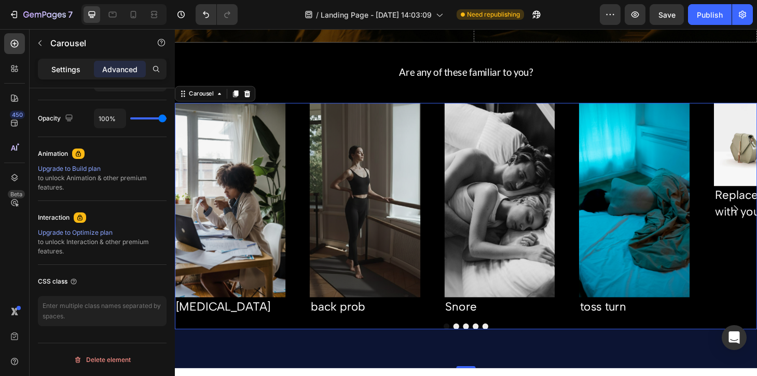
click at [69, 68] on p "Settings" at bounding box center [65, 69] width 29 height 11
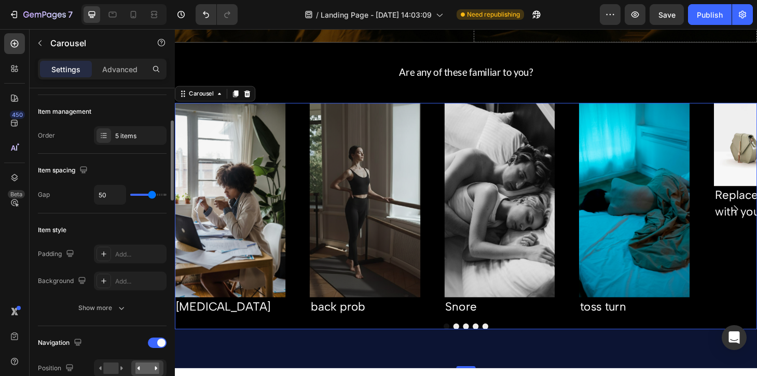
scroll to position [126, 0]
click at [144, 302] on button "Show more" at bounding box center [102, 306] width 129 height 19
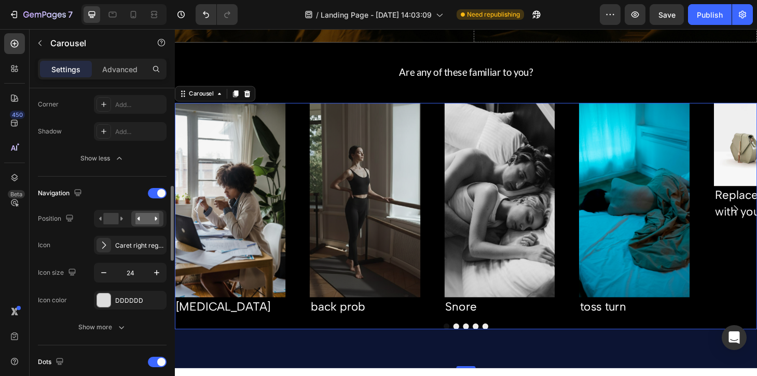
scroll to position [366, 0]
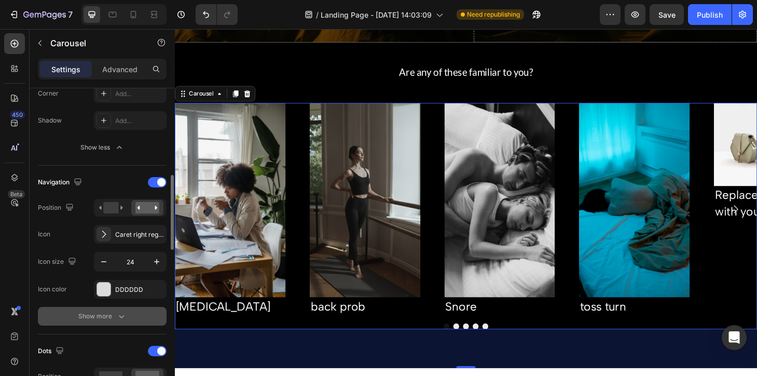
click at [109, 312] on div "Show more" at bounding box center [102, 316] width 48 height 10
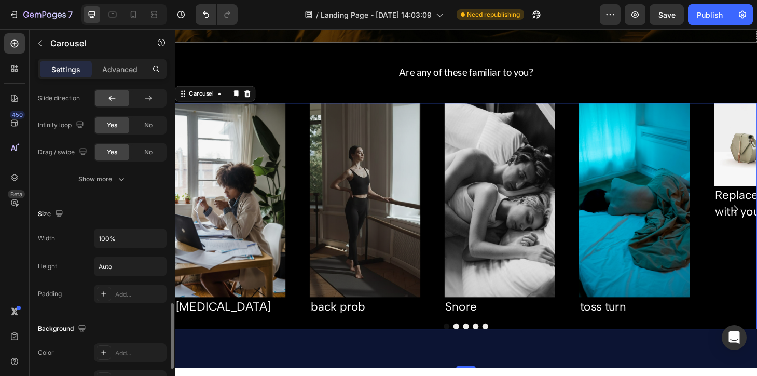
scroll to position [1007, 0]
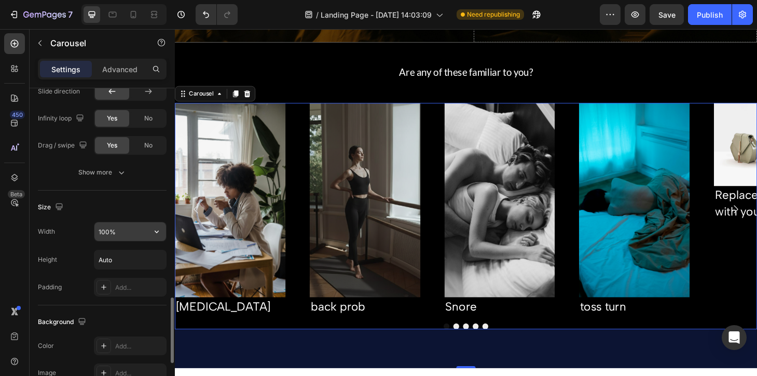
click at [129, 232] on input "100%" at bounding box center [130, 231] width 72 height 19
click at [155, 229] on icon "button" at bounding box center [156, 231] width 10 height 10
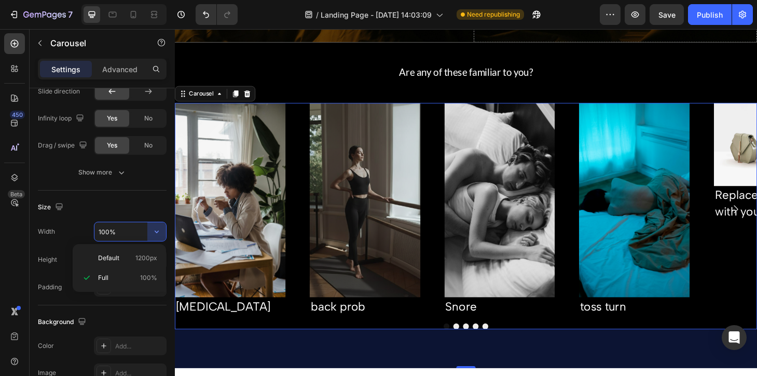
click at [157, 198] on div "Size Width 100% Height Auto Padding Add..." at bounding box center [102, 247] width 129 height 115
click at [143, 260] on input "Auto" at bounding box center [130, 259] width 72 height 19
click at [160, 209] on div "Size" at bounding box center [102, 207] width 129 height 17
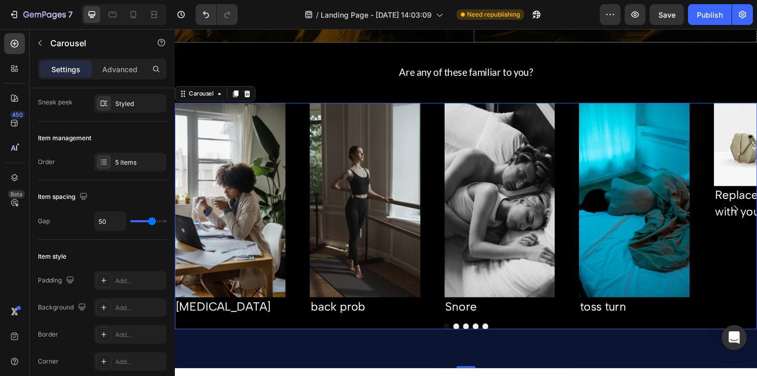
scroll to position [0, 0]
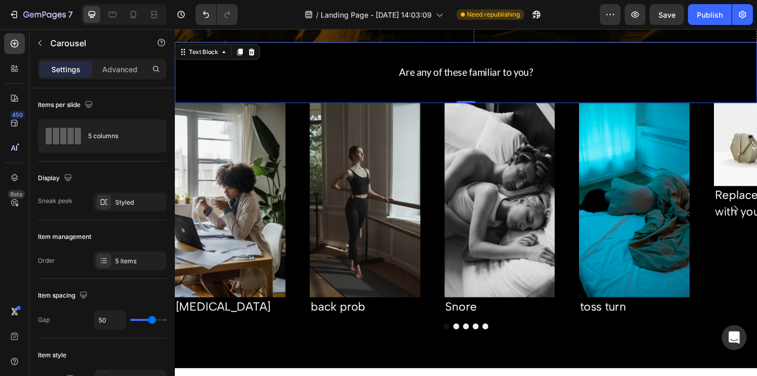
click at [330, 65] on div "Are any of these familiar to you? Text Block 0" at bounding box center [486, 75] width 623 height 65
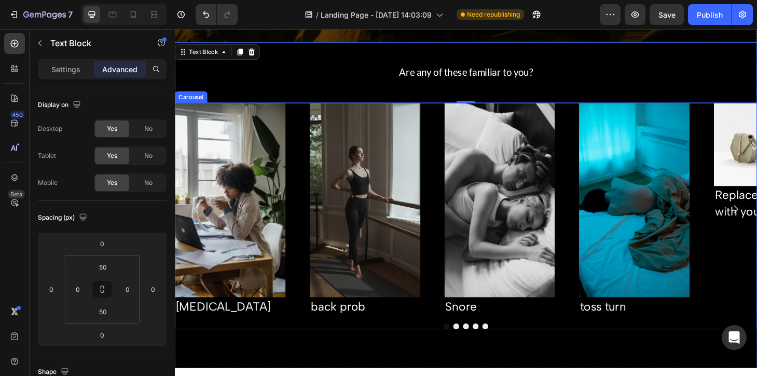
click at [451, 161] on div "Image Brain fog Text Block Image back prob Text Block Image Snore Text Block Im…" at bounding box center [486, 221] width 623 height 227
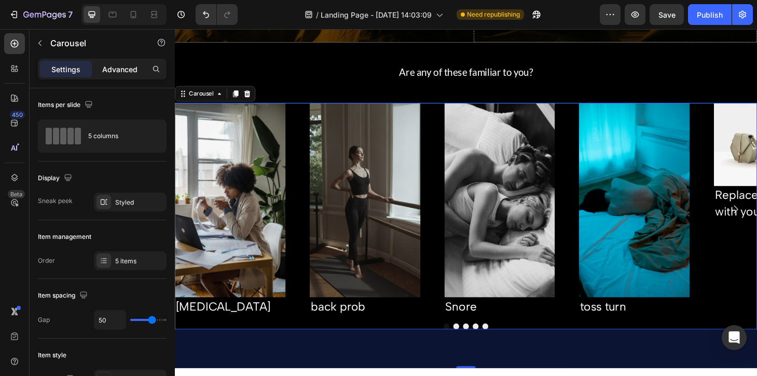
click at [130, 75] on div "Advanced" at bounding box center [120, 69] width 52 height 17
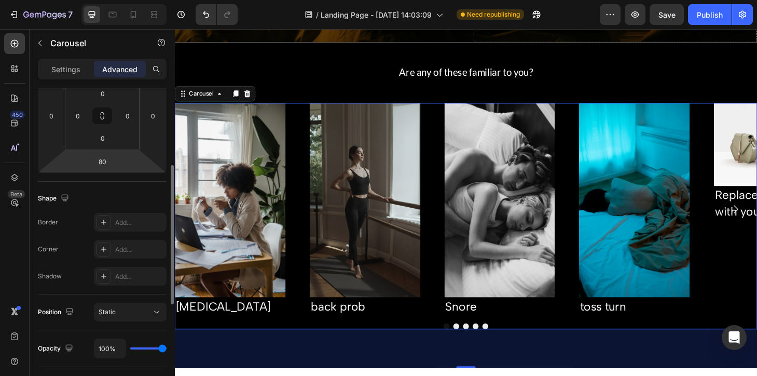
scroll to position [247, 0]
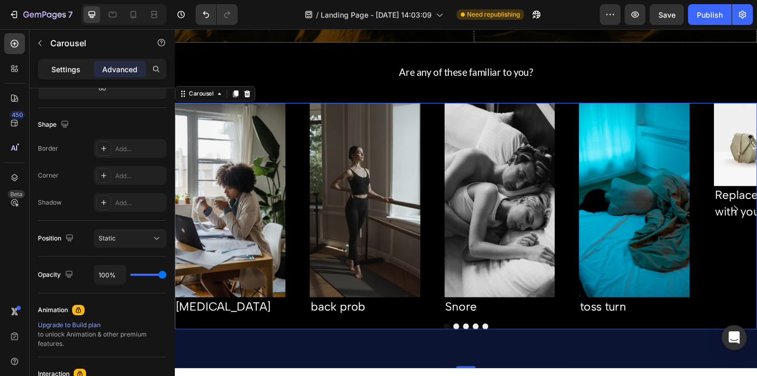
click at [63, 73] on p "Settings" at bounding box center [65, 69] width 29 height 11
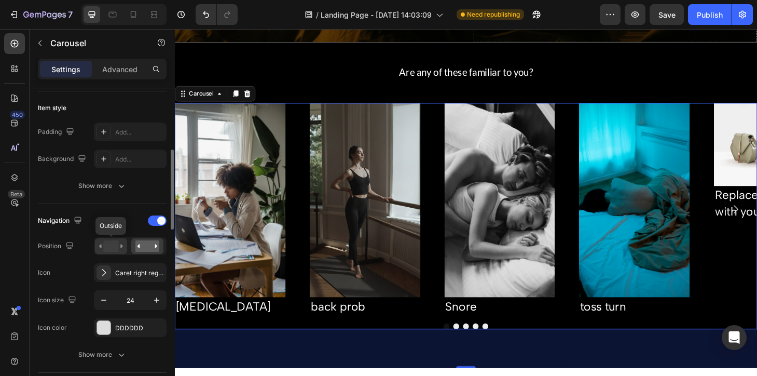
scroll to position [0, 0]
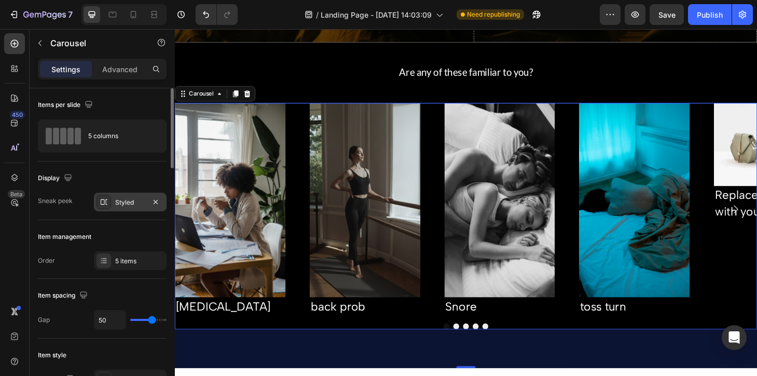
click at [132, 201] on div "Styled" at bounding box center [130, 202] width 30 height 9
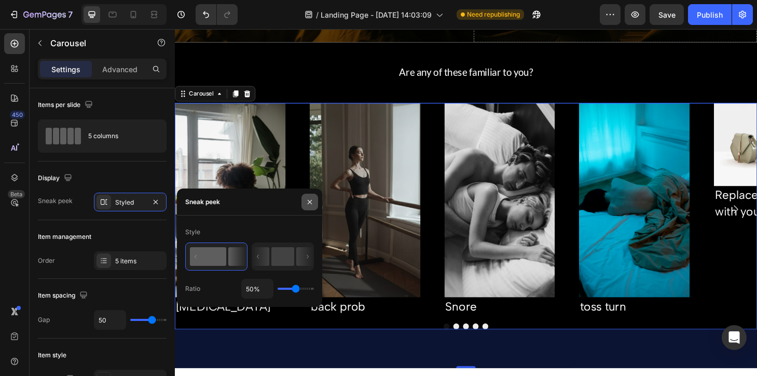
click at [311, 198] on icon "button" at bounding box center [310, 202] width 8 height 8
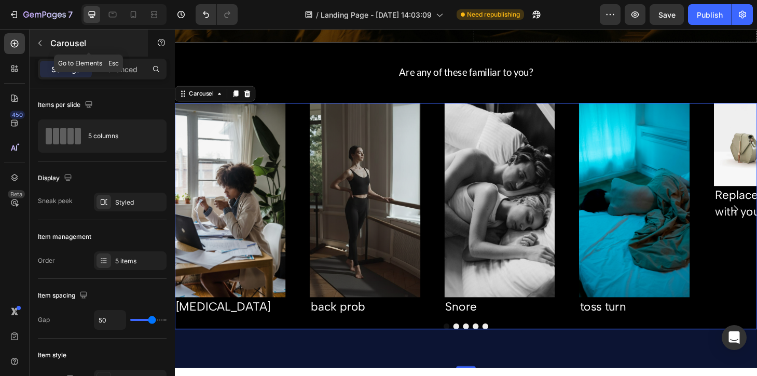
click at [37, 44] on icon "button" at bounding box center [40, 43] width 8 height 8
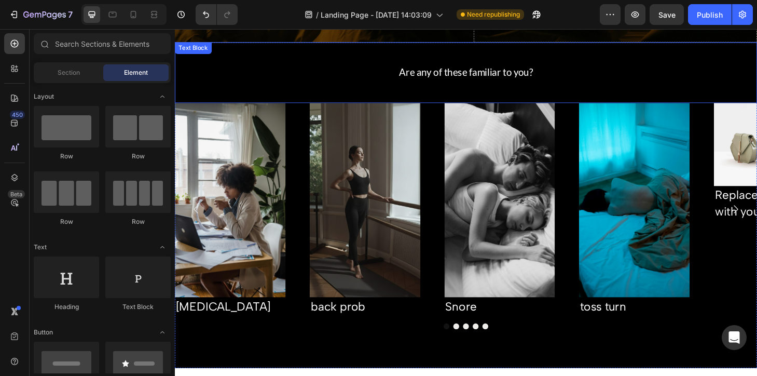
click at [332, 97] on div "Are any of these familiar to you? Text Block" at bounding box center [486, 75] width 623 height 65
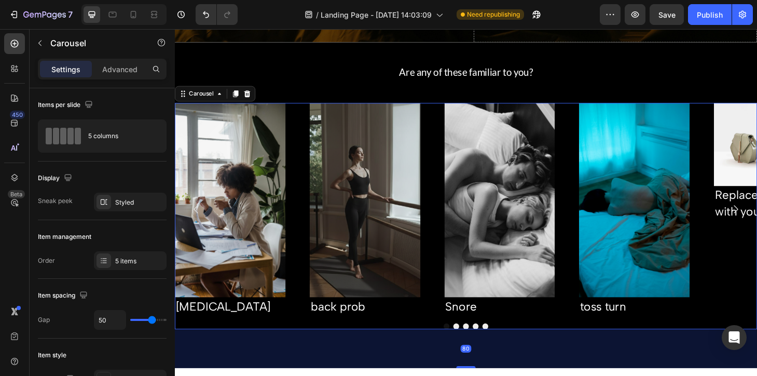
click at [450, 139] on div "Image Brain fog Text Block Image back prob Text Block Image Snore Text Block Im…" at bounding box center [486, 221] width 623 height 227
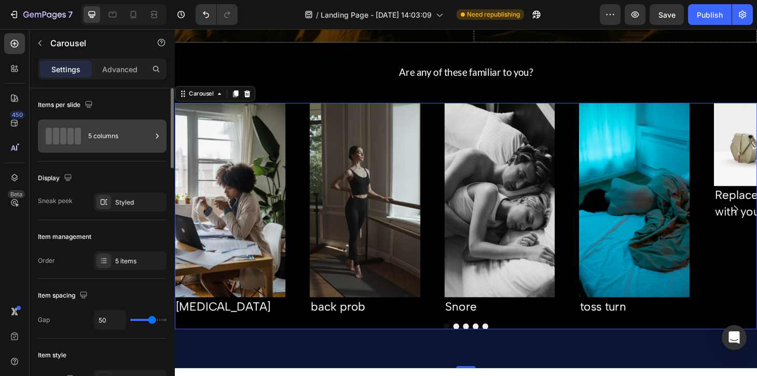
click at [109, 141] on div "5 columns" at bounding box center [119, 136] width 63 height 24
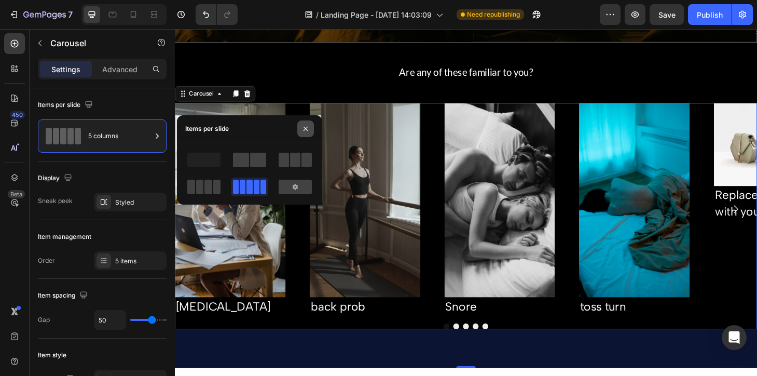
click at [305, 130] on icon "button" at bounding box center [305, 129] width 8 height 8
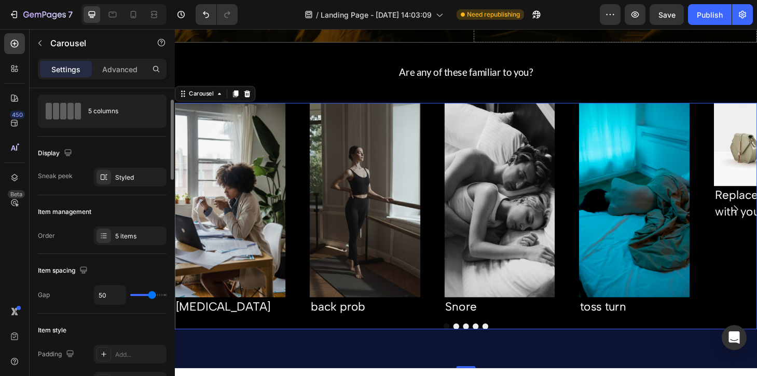
scroll to position [29, 0]
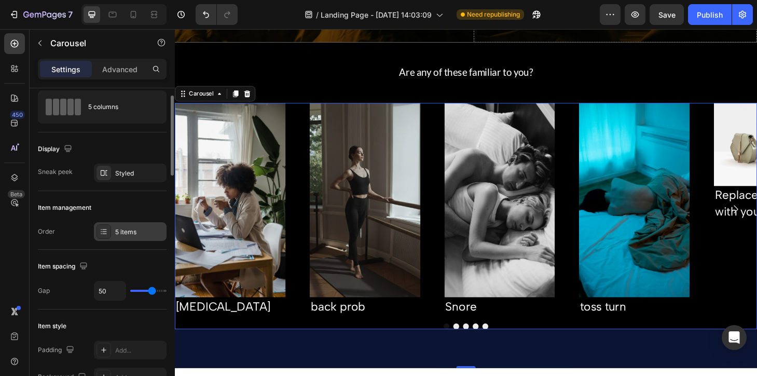
click at [135, 226] on div "5 items" at bounding box center [130, 231] width 73 height 19
click at [135, 207] on div "Item management" at bounding box center [102, 207] width 129 height 17
click at [131, 178] on div "Styled" at bounding box center [130, 172] width 73 height 19
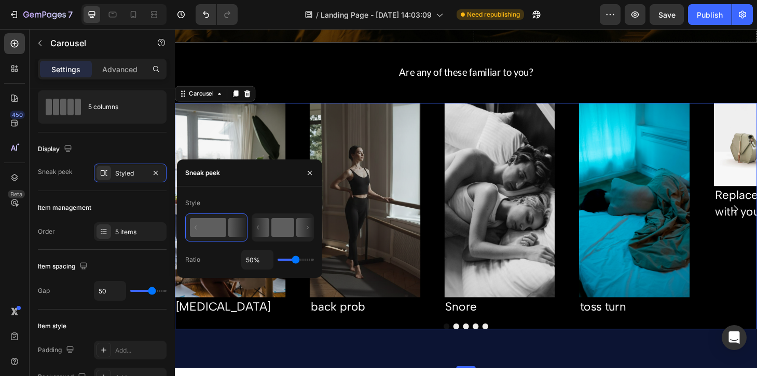
click at [285, 236] on rect at bounding box center [282, 227] width 23 height 19
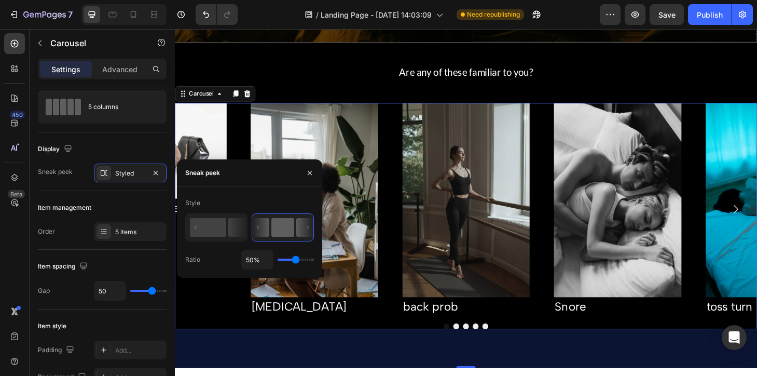
type input "69%"
type input "69"
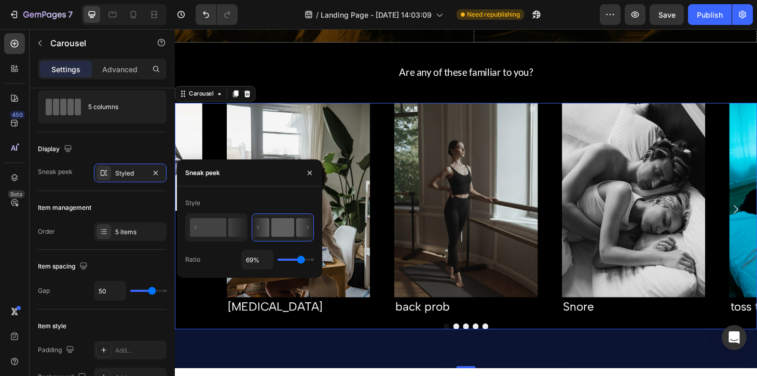
type input "81%"
type input "81"
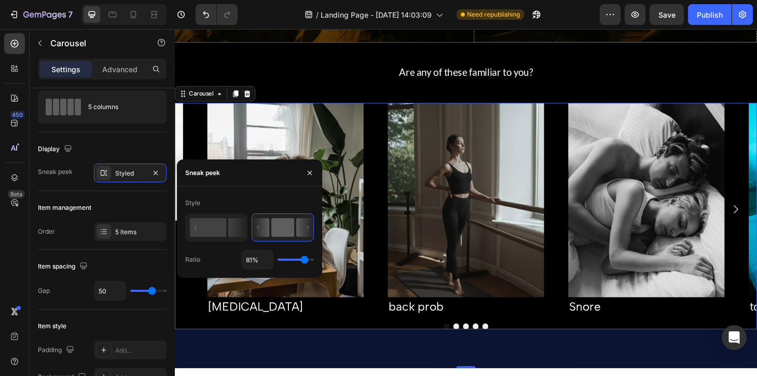
type input "82%"
type input "82"
type input "84%"
type input "84"
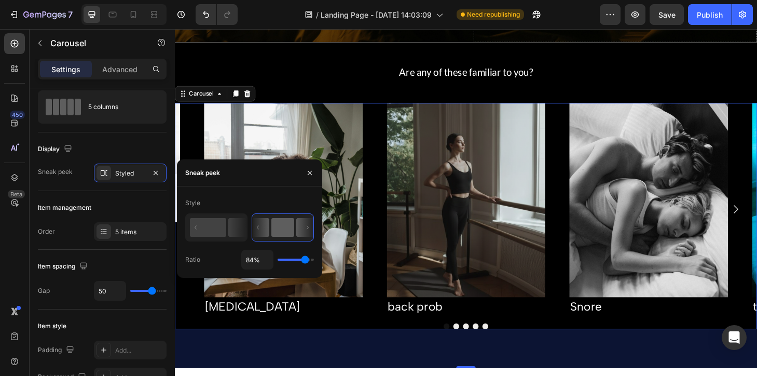
type input "79%"
type input "79"
type input "78%"
type input "78"
type input "75%"
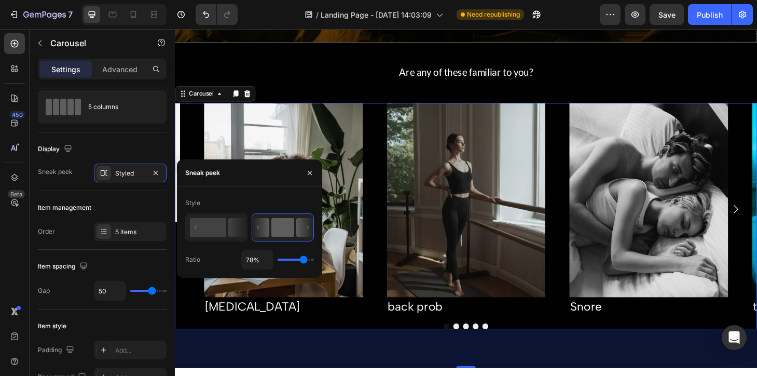
type input "75"
type input "73%"
type input "73"
type input "72%"
type input "72"
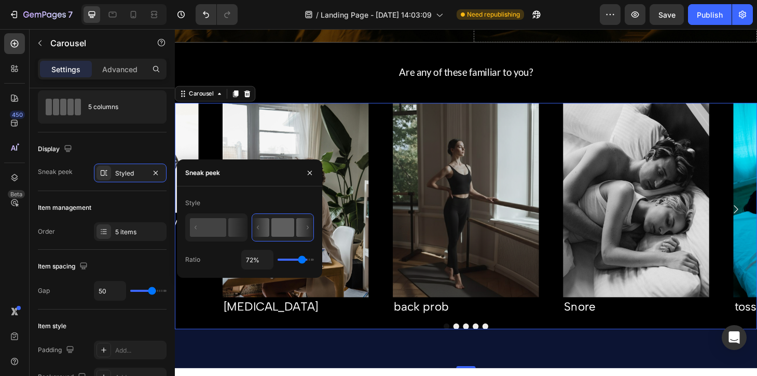
type input "71%"
type input "71"
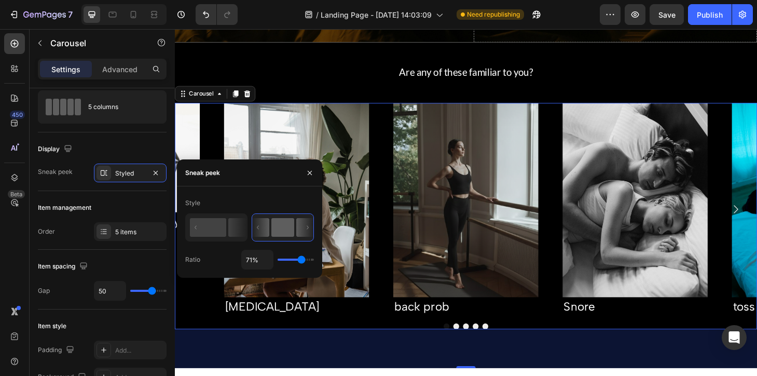
type input "70%"
type input "70"
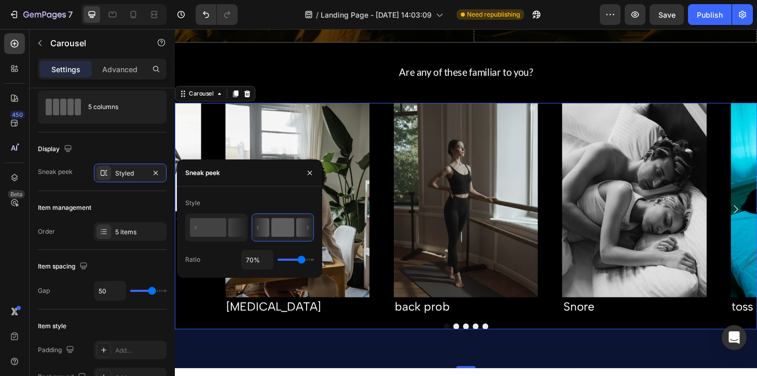
type input "69%"
type input "69"
type input "63%"
type input "63"
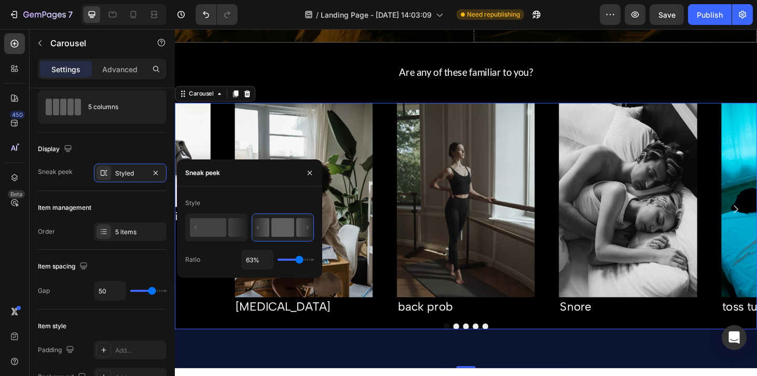
type input "60%"
type input "60"
type input "57%"
type input "57"
type input "53%"
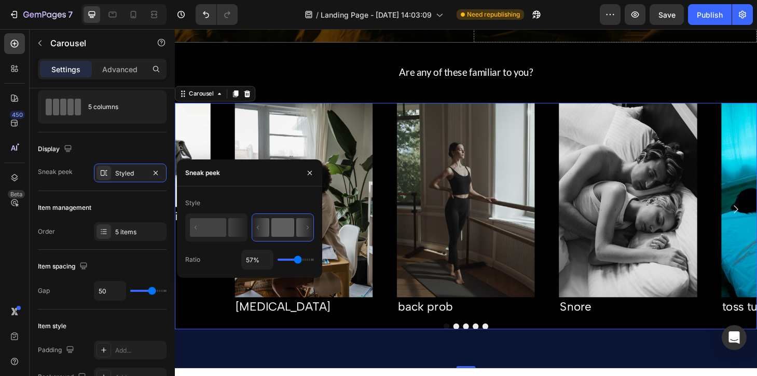
type input "53"
type input "51%"
type input "51"
type input "50%"
type input "50"
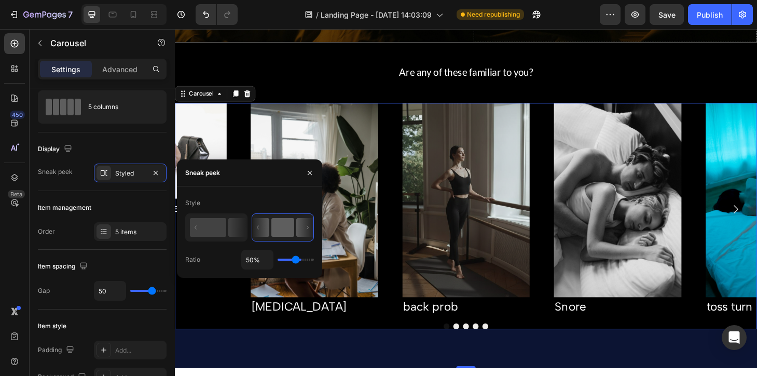
type input "51%"
type input "51"
type input "52%"
type input "52"
type input "53%"
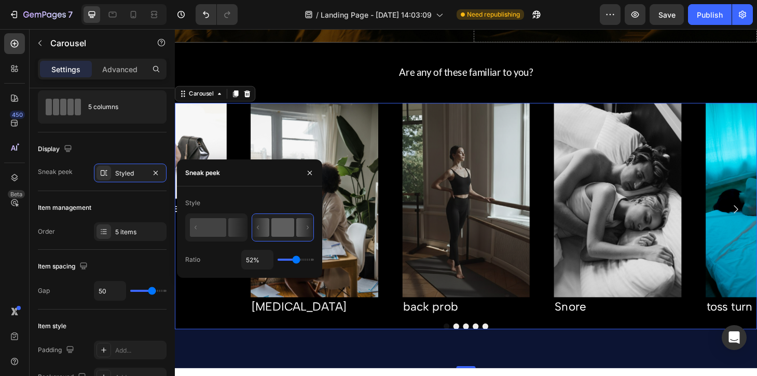
type input "53"
type input "55%"
type input "55"
type input "57%"
type input "57"
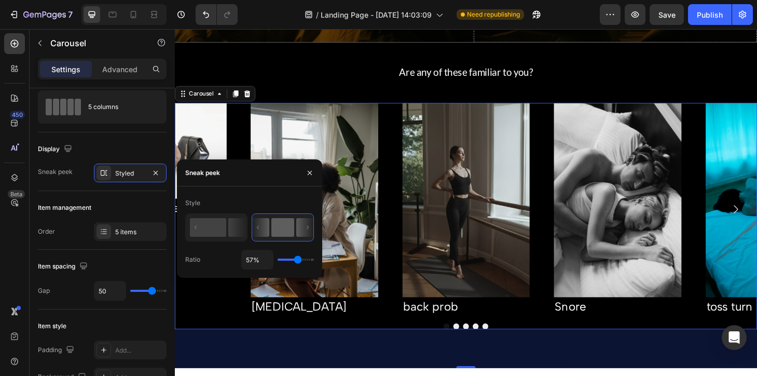
type input "60%"
type input "60"
type input "64%"
type input "64"
type input "67%"
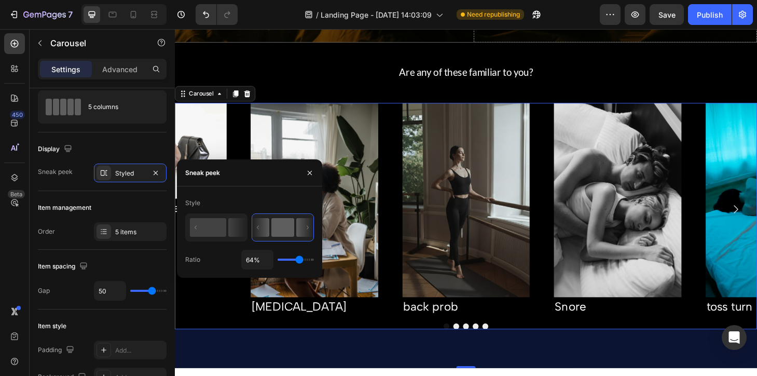
type input "67"
type input "70%"
type input "70"
type input "72%"
type input "72"
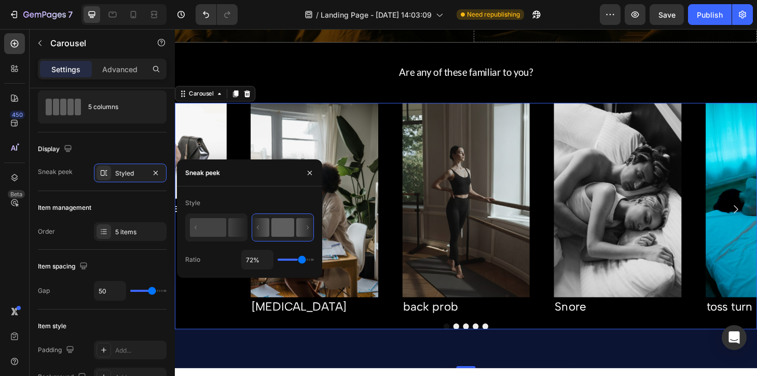
type input "73%"
type input "73"
type input "74%"
type input "74"
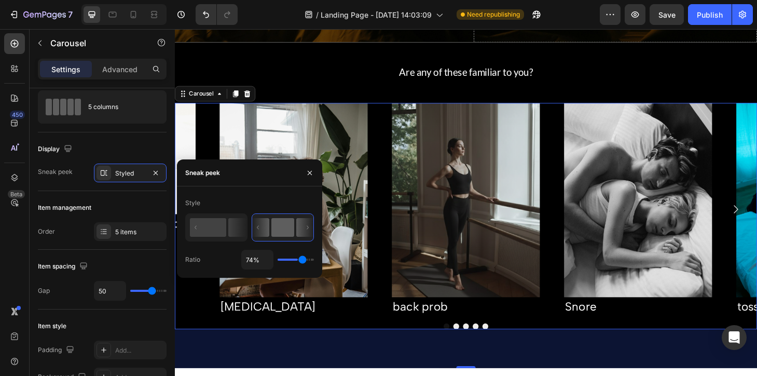
type input "75%"
type input "75"
type input "80%"
type input "80"
type input "84%"
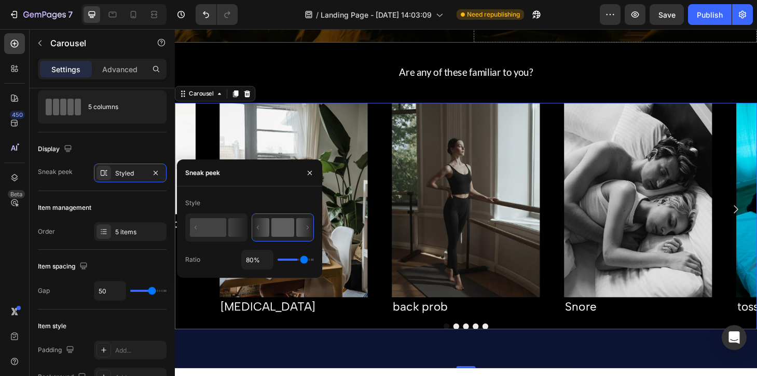
type input "84"
type input "87%"
type input "87"
type input "89%"
type input "89"
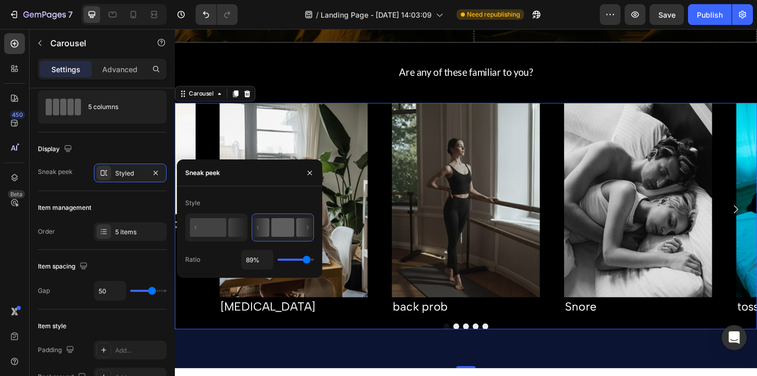
type input "90%"
type input "90"
type input "91%"
type input "91"
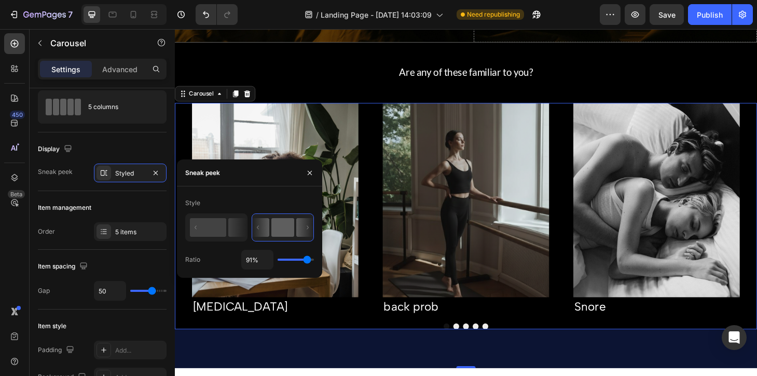
type input "92%"
type input "92"
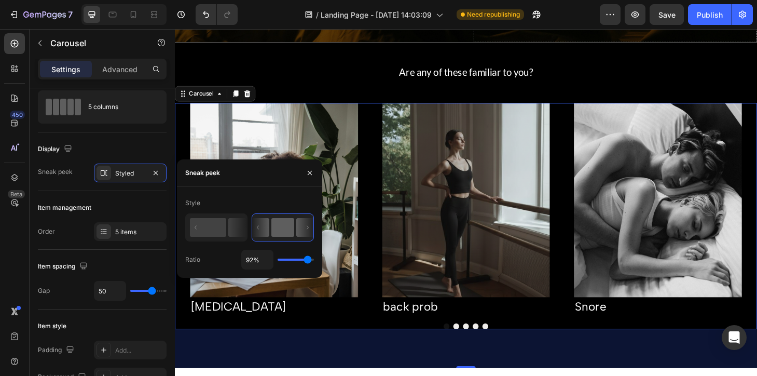
type input "88%"
type input "88"
type input "87%"
type input "87"
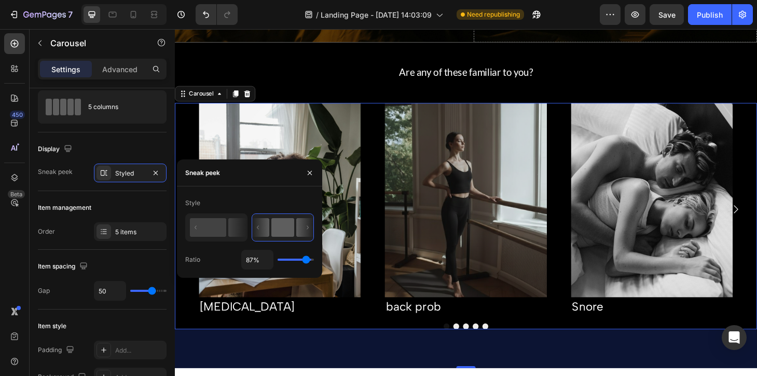
type input "86%"
type input "86"
type input "85%"
type input "85"
type input "84%"
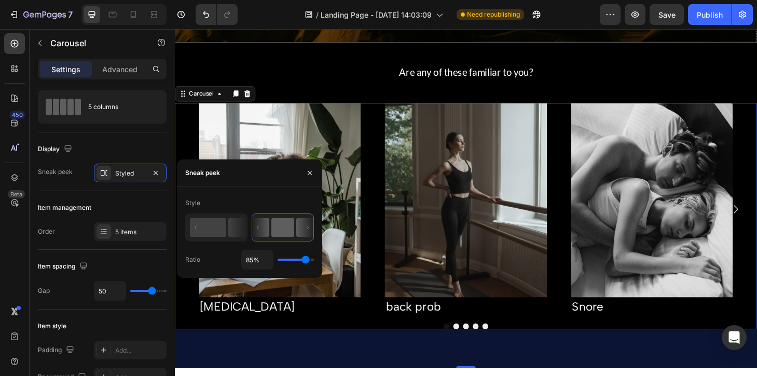
type input "84"
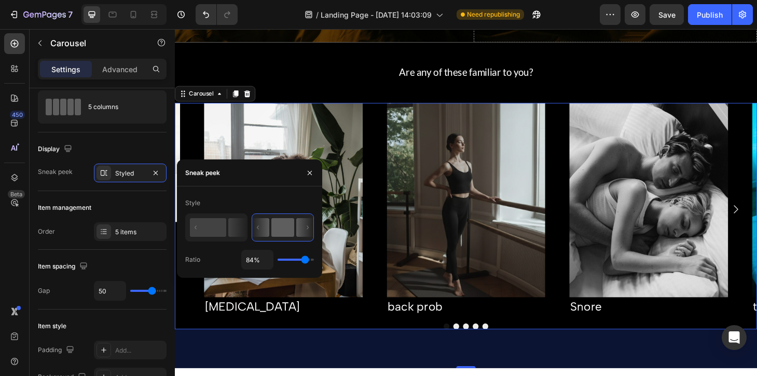
type input "83%"
type input "83"
type input "82%"
type input "82"
type input "81%"
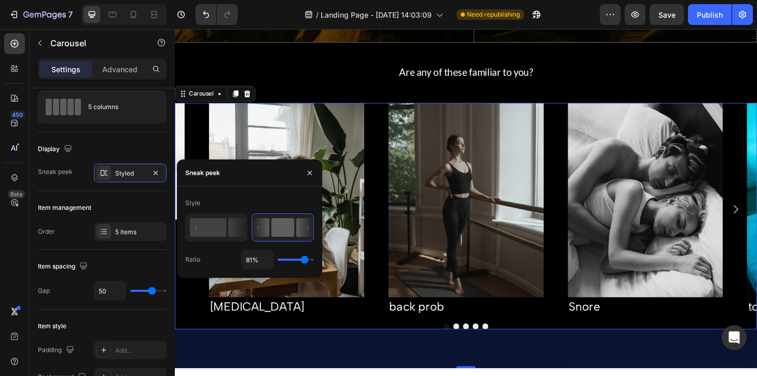
drag, startPoint x: 297, startPoint y: 260, endPoint x: 304, endPoint y: 259, distance: 6.8
type input "81"
click at [304, 259] on input "range" at bounding box center [296, 259] width 36 height 2
click at [258, 257] on input "81%" at bounding box center [257, 259] width 31 height 19
type input "8%"
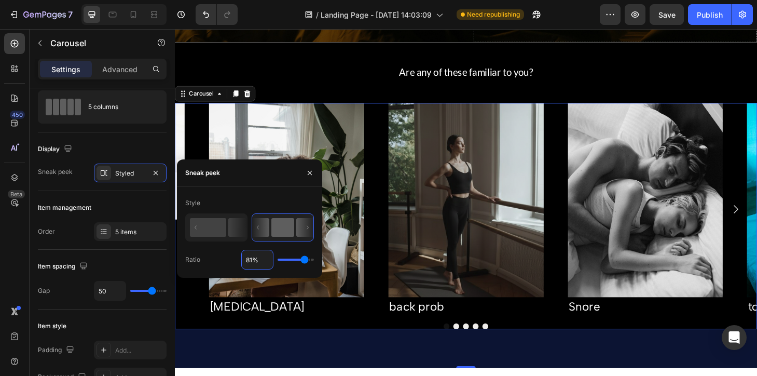
type input "8"
type input "80%"
type input "80"
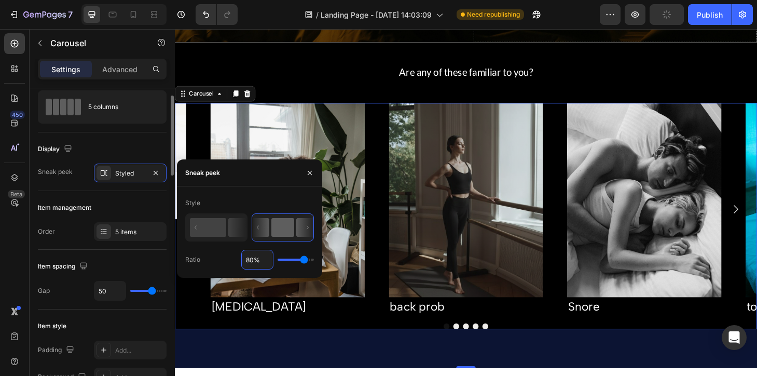
click at [140, 203] on div "Item management" at bounding box center [102, 207] width 129 height 17
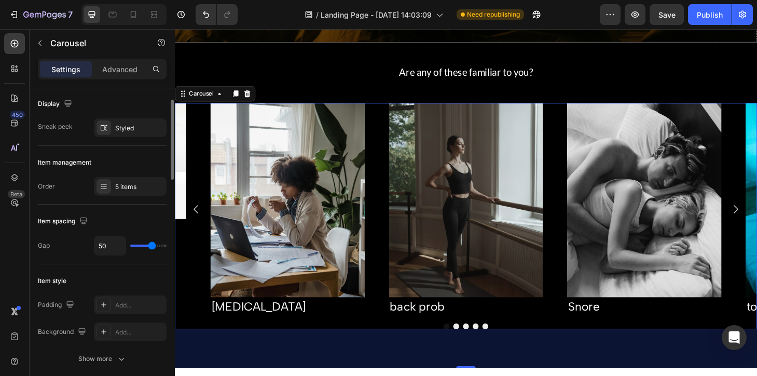
scroll to position [75, 0]
drag, startPoint x: 150, startPoint y: 240, endPoint x: 164, endPoint y: 241, distance: 14.0
click at [164, 241] on div "50" at bounding box center [130, 244] width 73 height 20
type input "63"
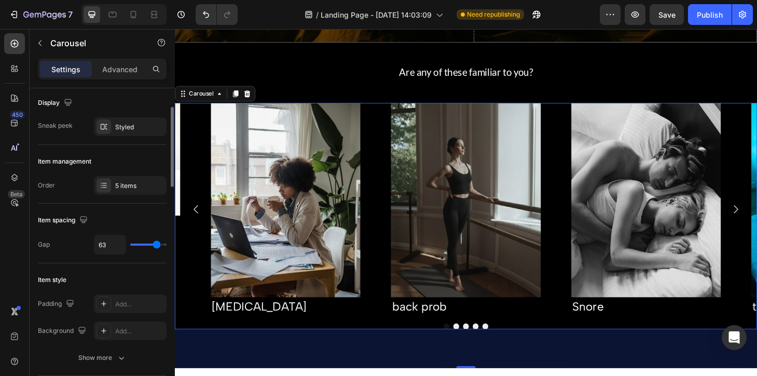
type input "78"
drag, startPoint x: 153, startPoint y: 248, endPoint x: 161, endPoint y: 247, distance: 8.8
type input "78"
click at [161, 245] on input "range" at bounding box center [148, 244] width 36 height 2
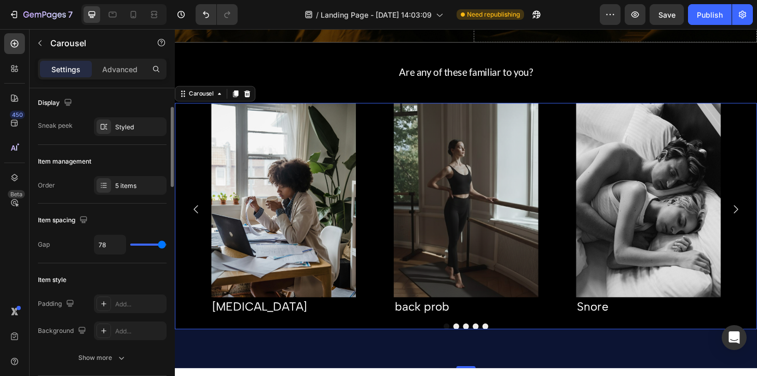
type input "80"
type input "75"
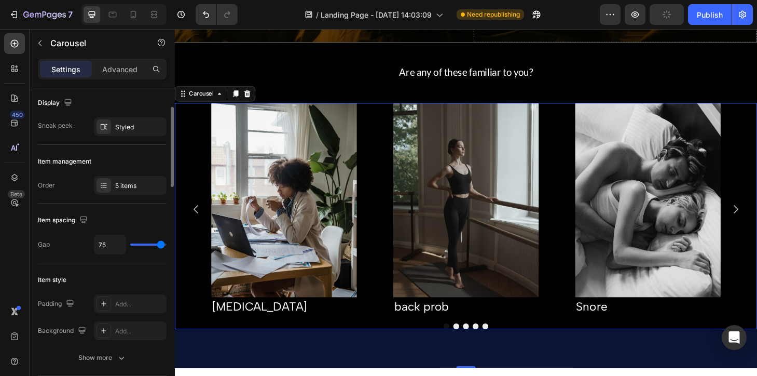
type input "75"
click at [160, 243] on input "range" at bounding box center [148, 244] width 36 height 2
click at [109, 245] on input "75" at bounding box center [109, 244] width 31 height 19
type input "7"
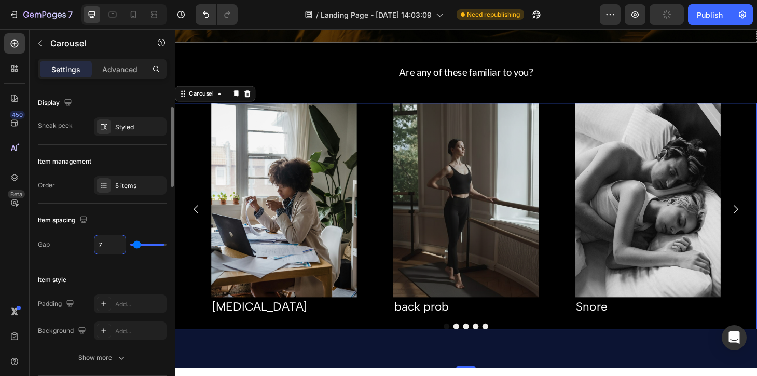
type input "70"
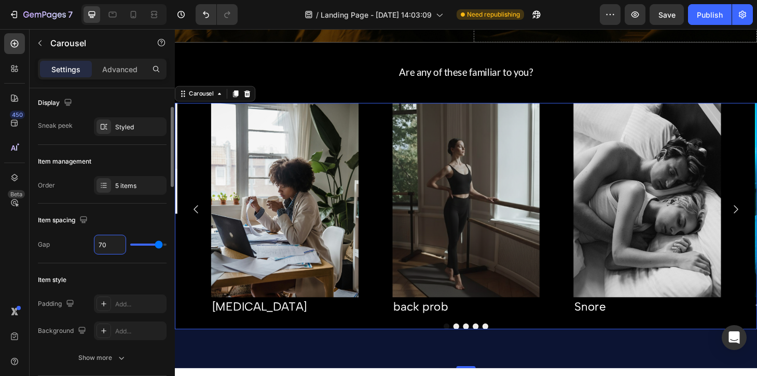
click at [131, 282] on div "Item style" at bounding box center [102, 279] width 129 height 17
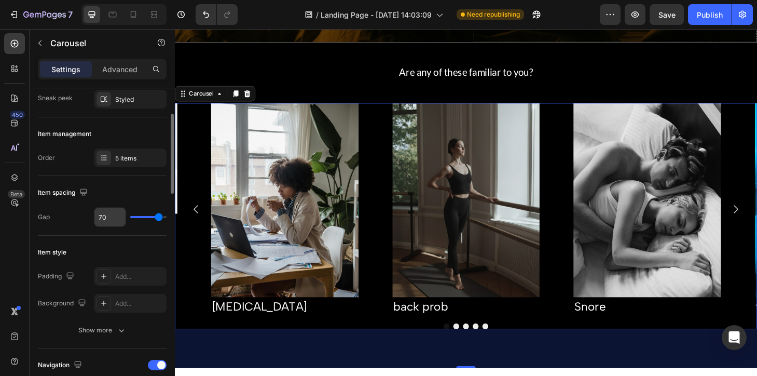
click at [108, 215] on input "70" at bounding box center [109, 217] width 31 height 19
type input "6"
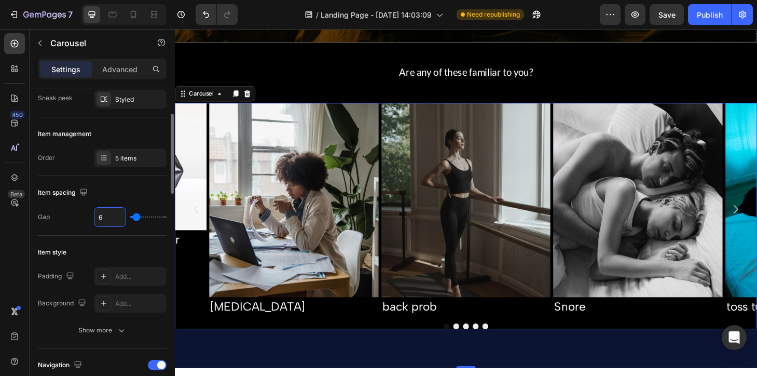
type input "60"
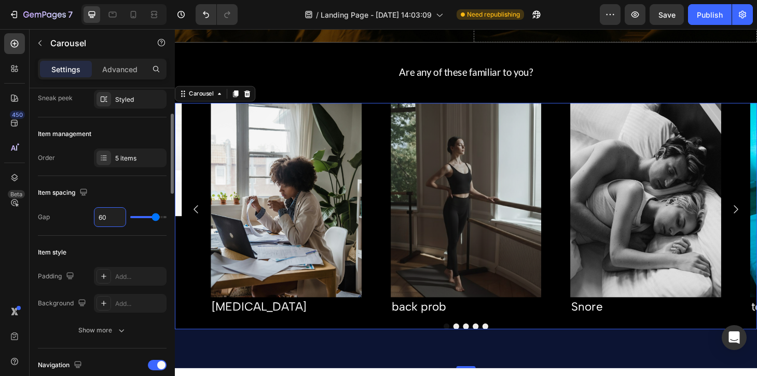
scroll to position [128, 0]
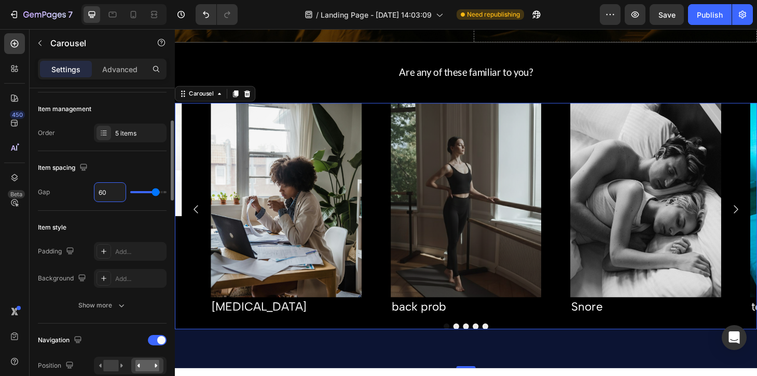
type input "60"
click at [149, 221] on div "Item style" at bounding box center [102, 227] width 129 height 17
click at [118, 224] on div "Item style" at bounding box center [102, 227] width 129 height 17
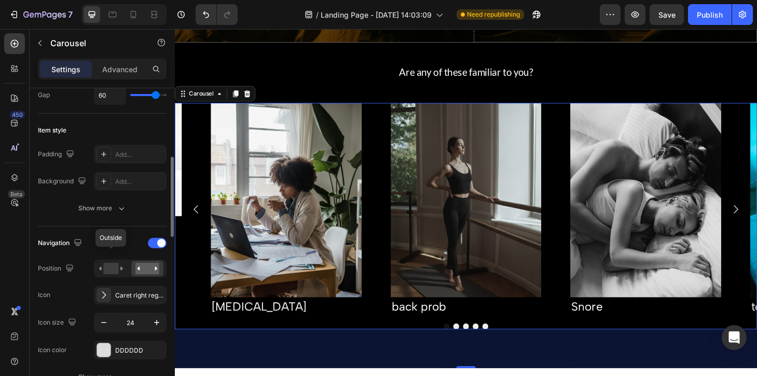
scroll to position [240, 0]
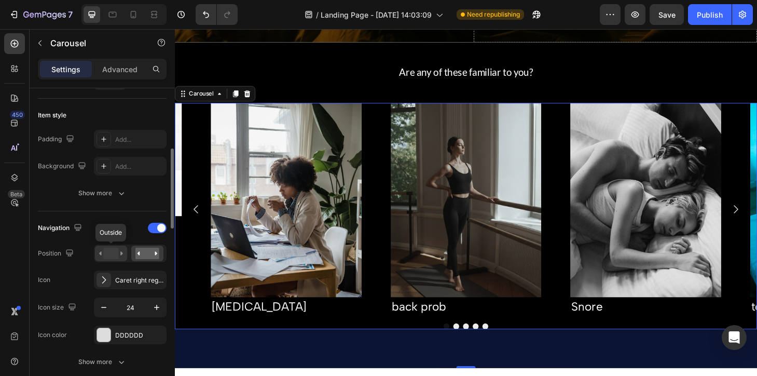
click at [115, 253] on rect at bounding box center [110, 252] width 15 height 11
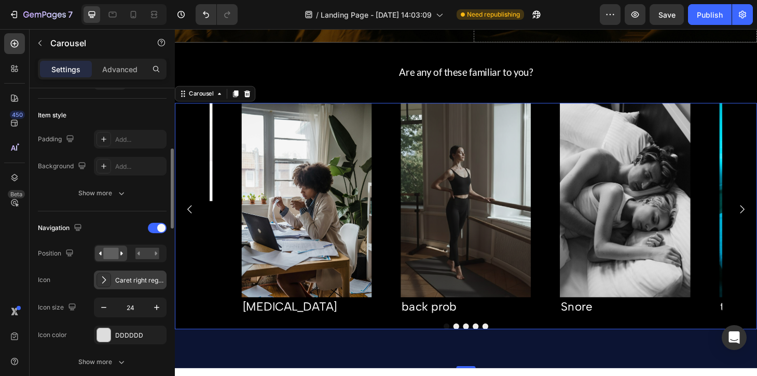
click at [105, 281] on icon at bounding box center [104, 279] width 10 height 10
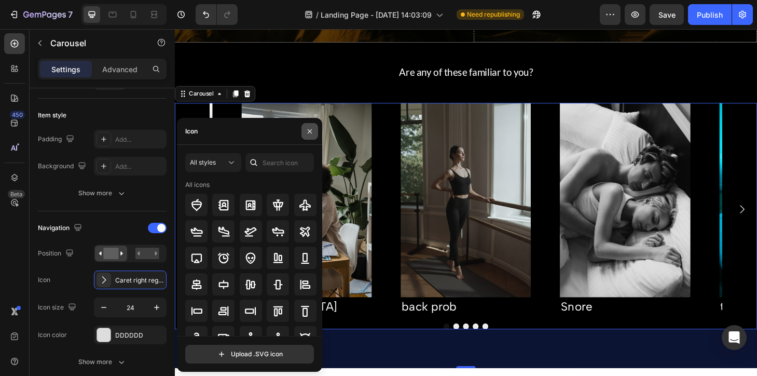
click at [308, 132] on icon "button" at bounding box center [310, 131] width 4 height 4
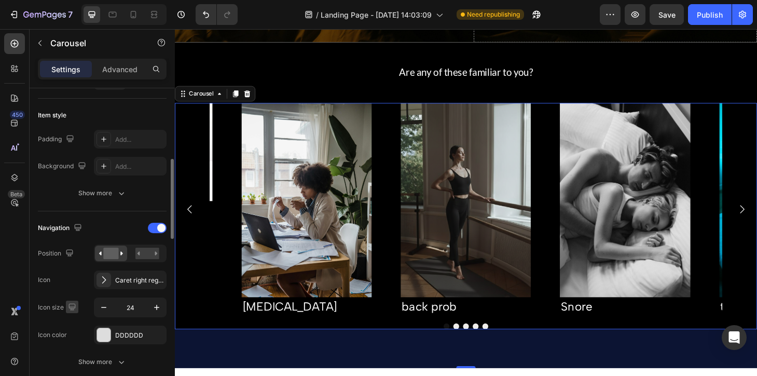
scroll to position [271, 0]
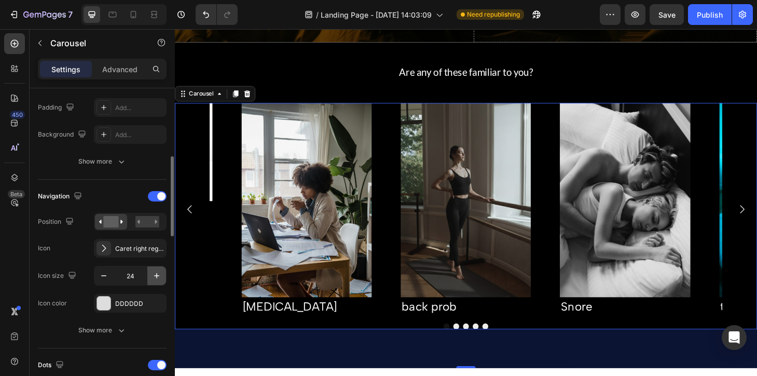
click at [155, 275] on icon "button" at bounding box center [156, 275] width 10 height 10
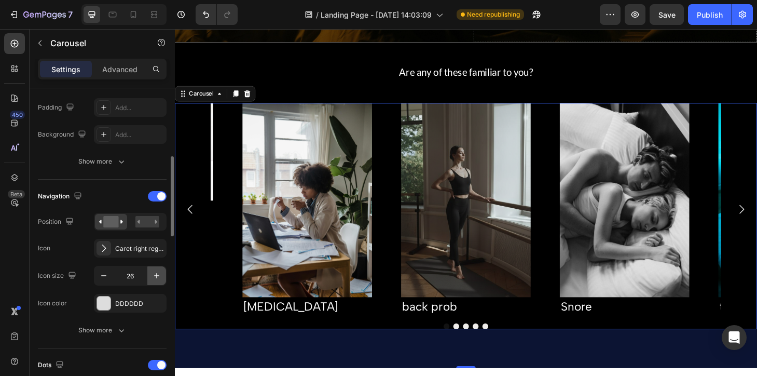
click at [157, 275] on icon "button" at bounding box center [156, 275] width 5 height 5
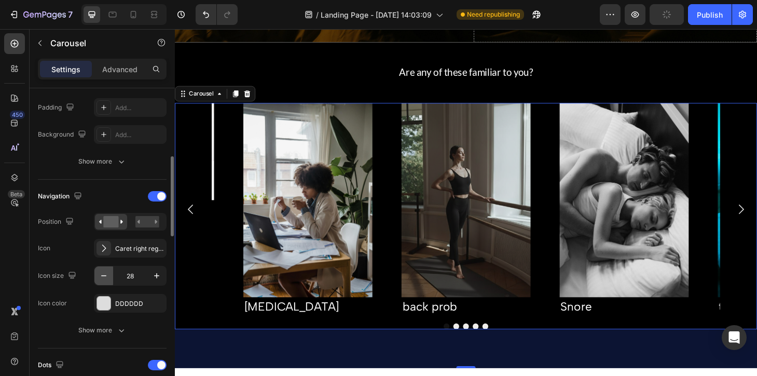
click at [107, 280] on icon "button" at bounding box center [104, 275] width 10 height 10
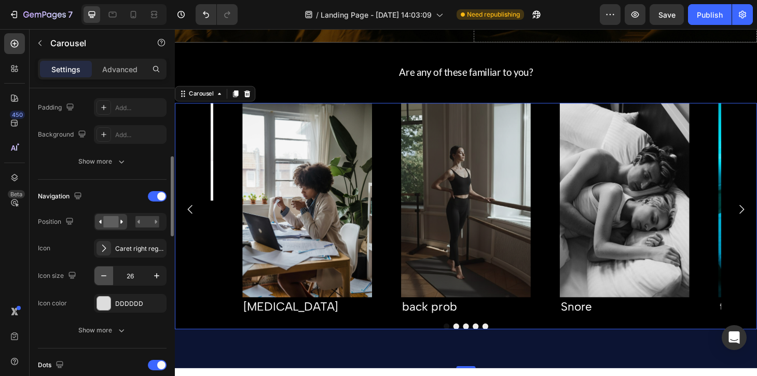
click at [106, 280] on icon "button" at bounding box center [104, 275] width 10 height 10
type input "24"
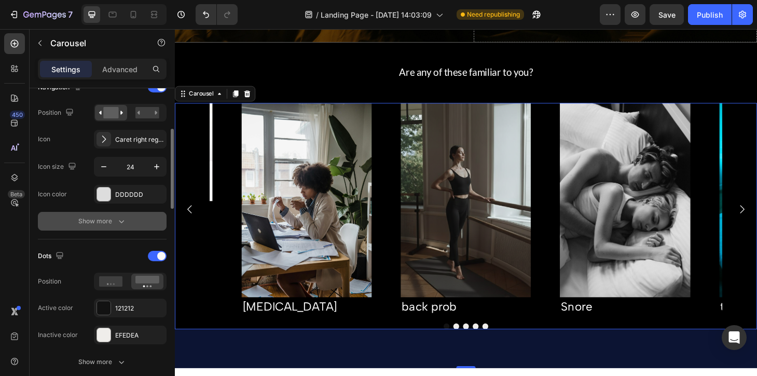
scroll to position [381, 0]
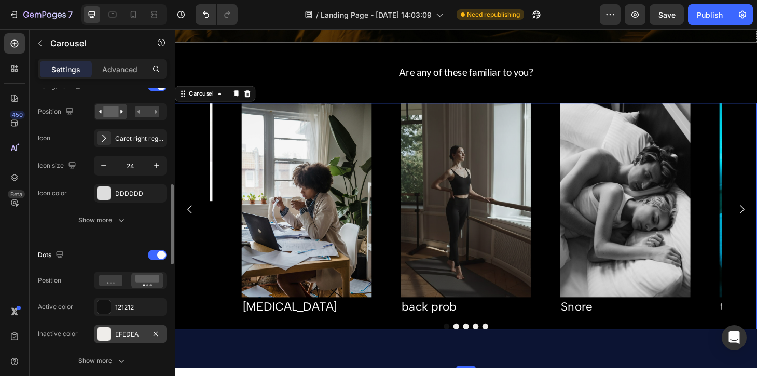
click at [128, 328] on div "EFEDEA" at bounding box center [130, 333] width 73 height 19
click at [140, 197] on div "DDDDDD" at bounding box center [130, 193] width 30 height 9
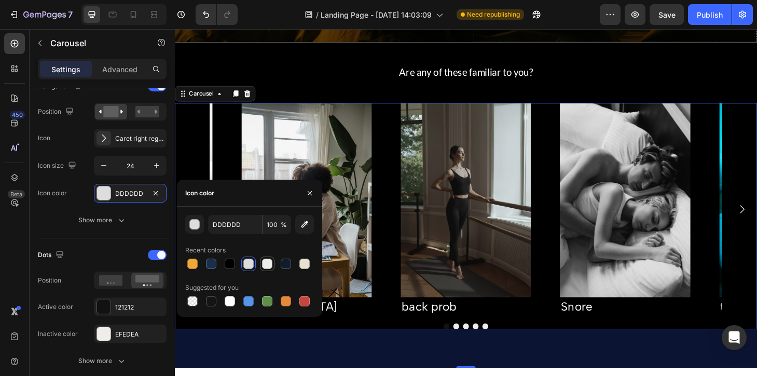
click at [267, 265] on div at bounding box center [267, 263] width 10 height 10
type input "EFEDEA"
click at [65, 246] on div "Dots" at bounding box center [52, 254] width 28 height 17
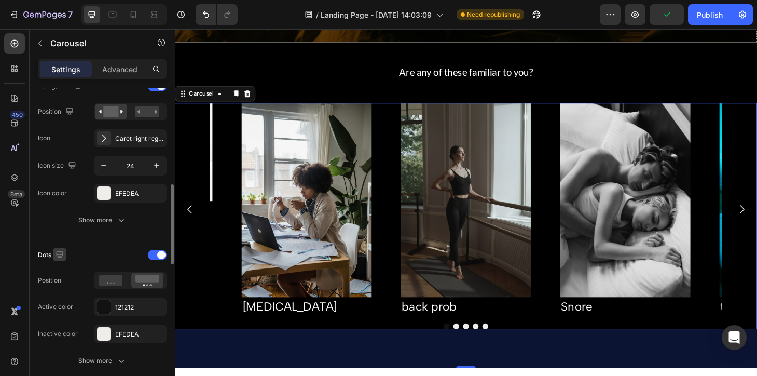
click at [61, 254] on icon "button" at bounding box center [59, 254] width 7 height 7
click at [94, 246] on div "Dots" at bounding box center [102, 254] width 129 height 17
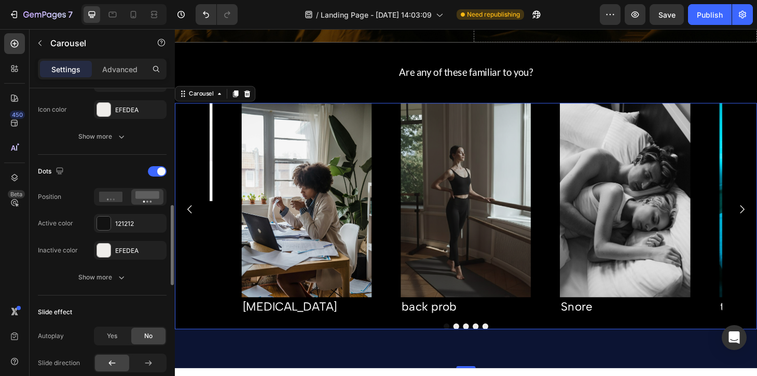
scroll to position [472, 0]
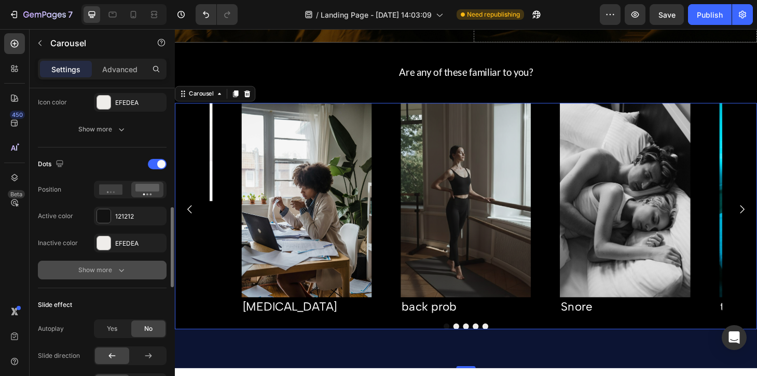
click at [105, 270] on div "Show more" at bounding box center [102, 270] width 48 height 10
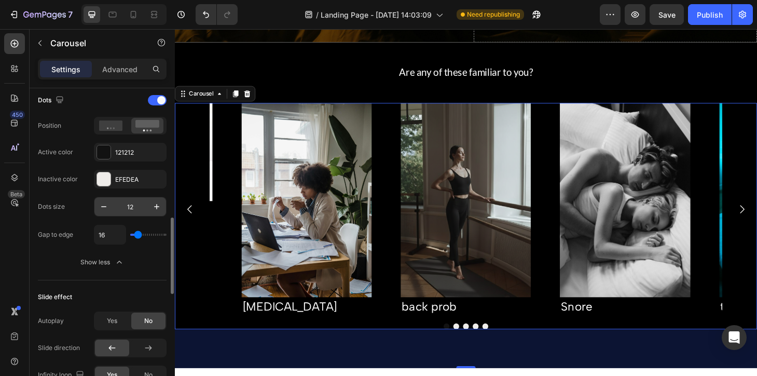
scroll to position [544, 0]
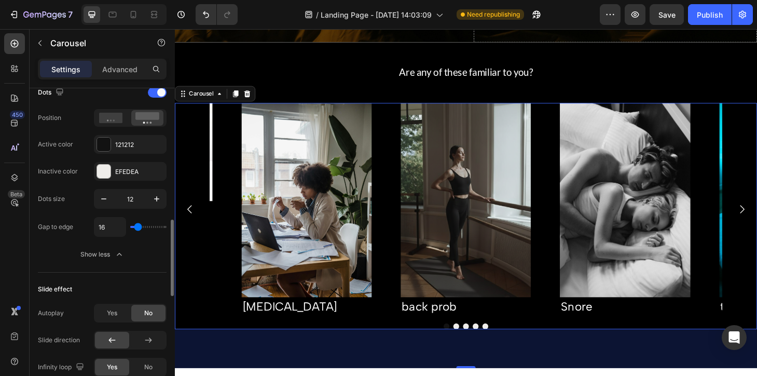
type input "58"
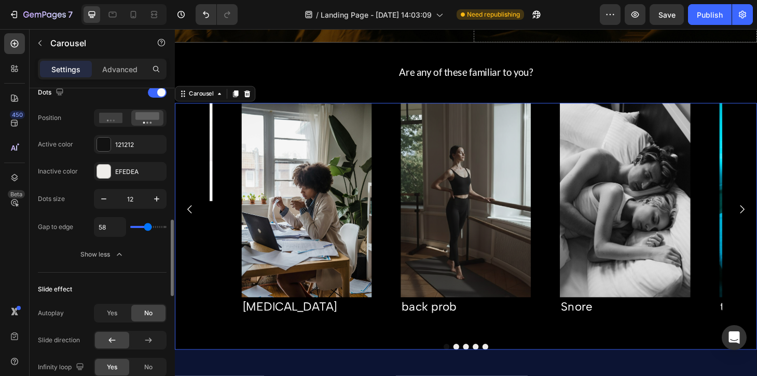
type input "59"
drag, startPoint x: 137, startPoint y: 229, endPoint x: 148, endPoint y: 229, distance: 10.9
type input "59"
click at [148, 228] on input "range" at bounding box center [148, 227] width 36 height 2
type input "28"
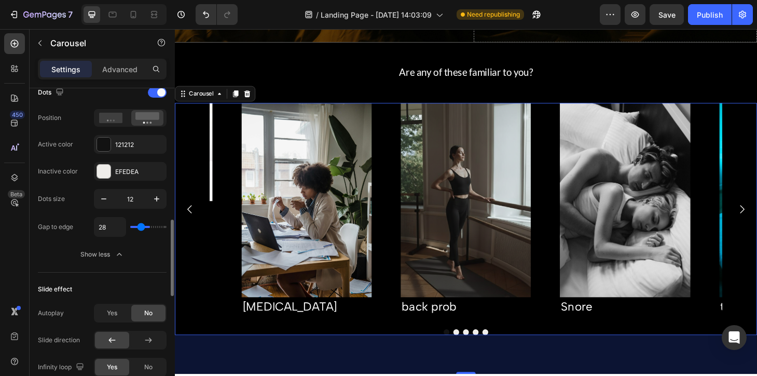
drag, startPoint x: 146, startPoint y: 227, endPoint x: 140, endPoint y: 227, distance: 5.7
type input "28"
click at [141, 227] on input "range" at bounding box center [148, 227] width 36 height 2
click at [118, 229] on input "28" at bounding box center [109, 226] width 31 height 19
type input "3"
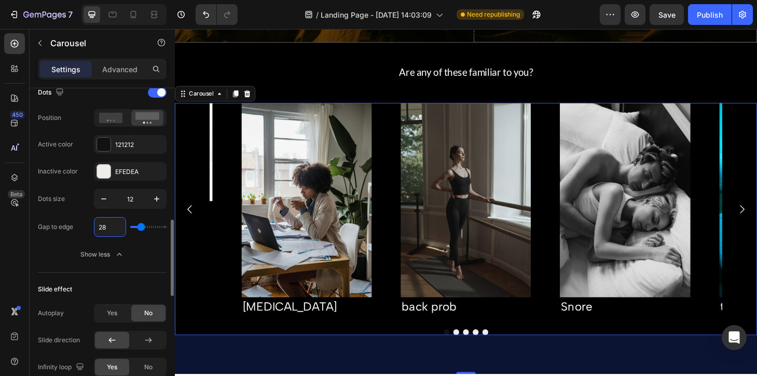
type input "3"
type input "30"
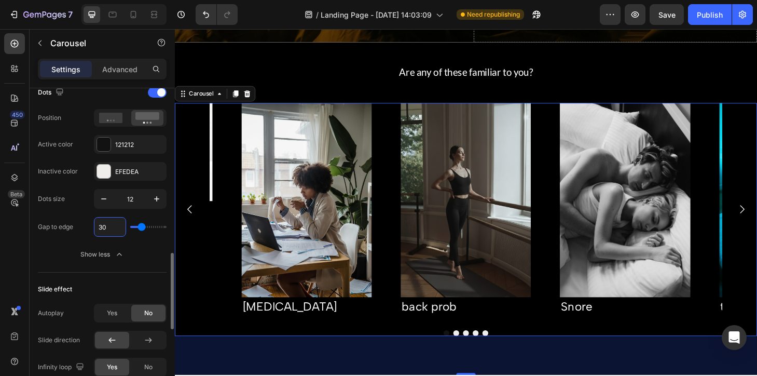
scroll to position [580, 0]
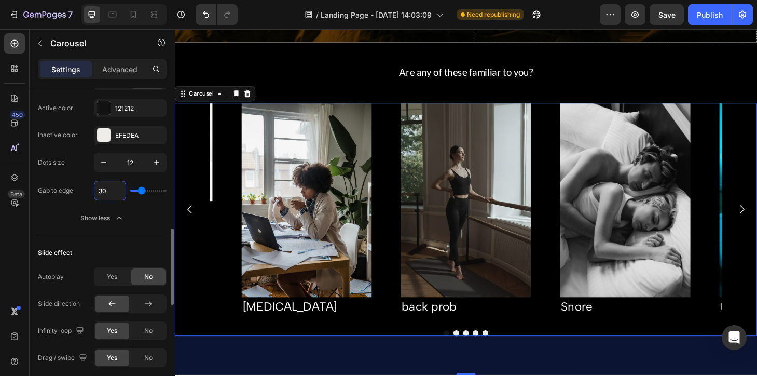
type input "30"
click at [75, 259] on div "Slide effect" at bounding box center [102, 252] width 129 height 17
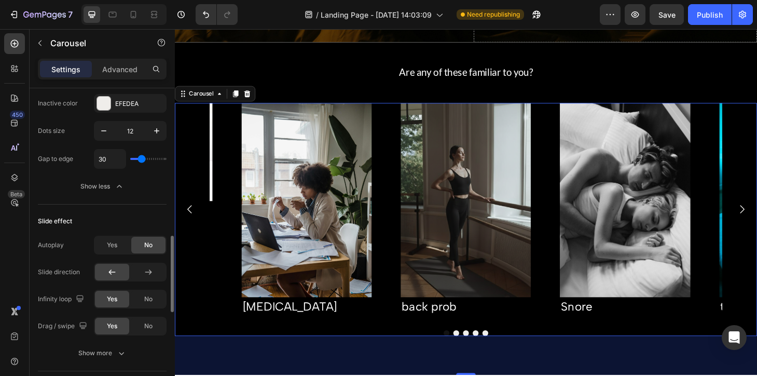
scroll to position [621, 0]
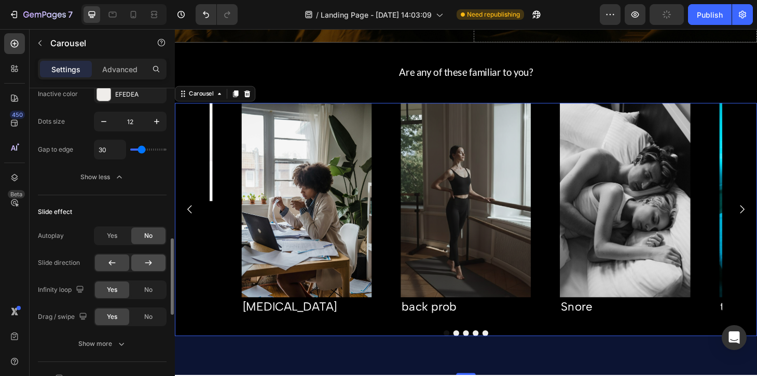
click at [150, 261] on icon at bounding box center [148, 262] width 7 height 5
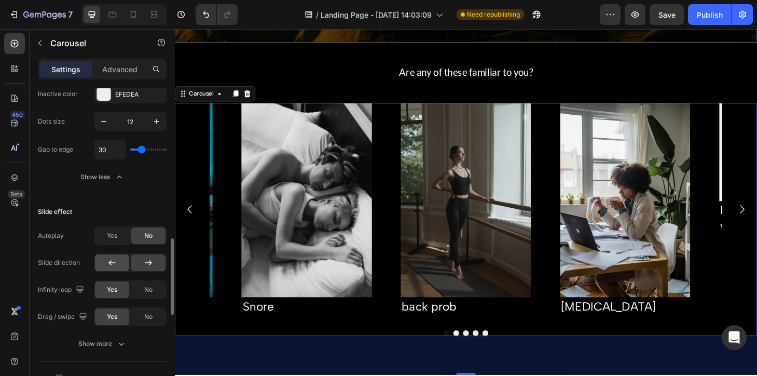
click at [120, 266] on div at bounding box center [112, 262] width 34 height 17
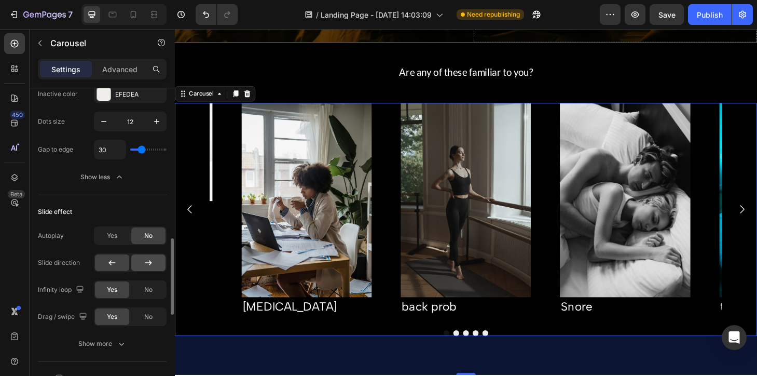
click at [144, 263] on icon at bounding box center [148, 262] width 10 height 10
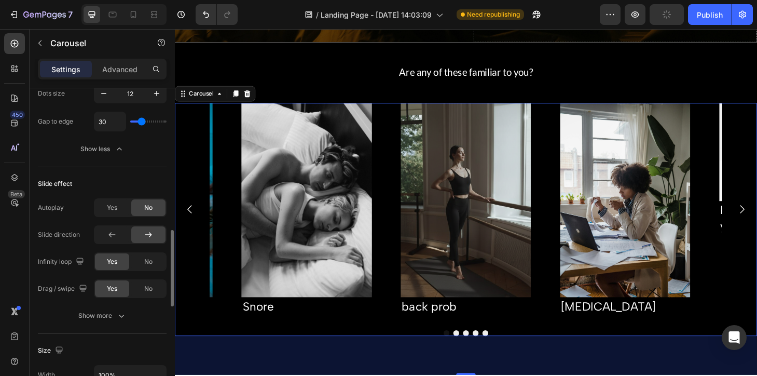
scroll to position [650, 0]
click at [101, 313] on div "Show more" at bounding box center [102, 314] width 48 height 10
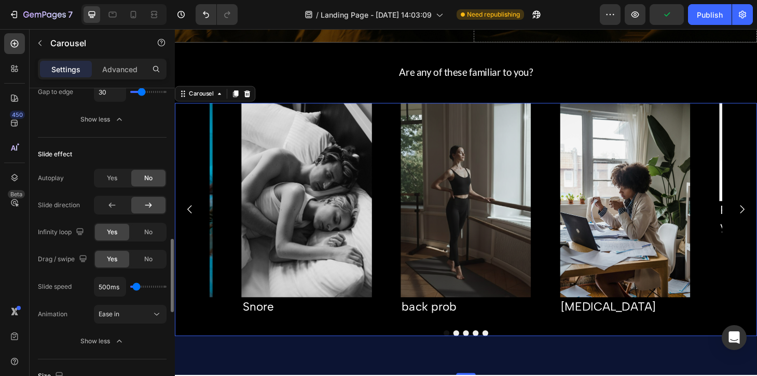
scroll to position [680, 0]
type input "1050ms"
type input "1050"
type input "1250ms"
type input "1250"
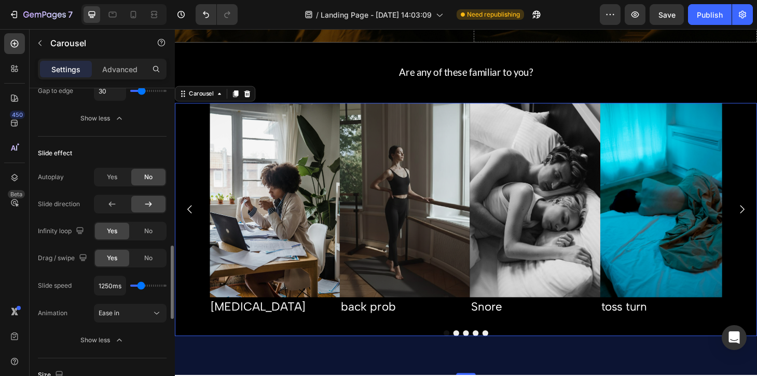
type input "1950ms"
drag, startPoint x: 138, startPoint y: 285, endPoint x: 145, endPoint y: 285, distance: 6.7
type input "1950"
click at [145, 285] on input "range" at bounding box center [148, 285] width 36 height 2
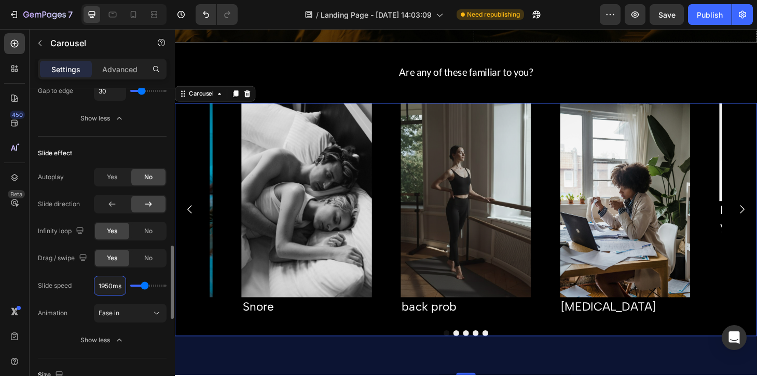
click at [116, 285] on input "1950ms" at bounding box center [109, 285] width 31 height 19
type input "1ms"
type input "100"
type input "1000ms"
type input "1000"
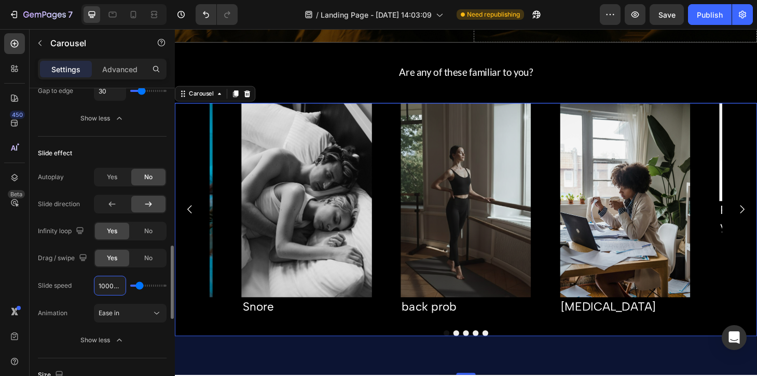
type input "1000ms"
click at [62, 329] on div "Slide speed 1000ms Animation Ease in Show less" at bounding box center [102, 312] width 129 height 74
click at [127, 312] on div "Ease in" at bounding box center [125, 312] width 53 height 9
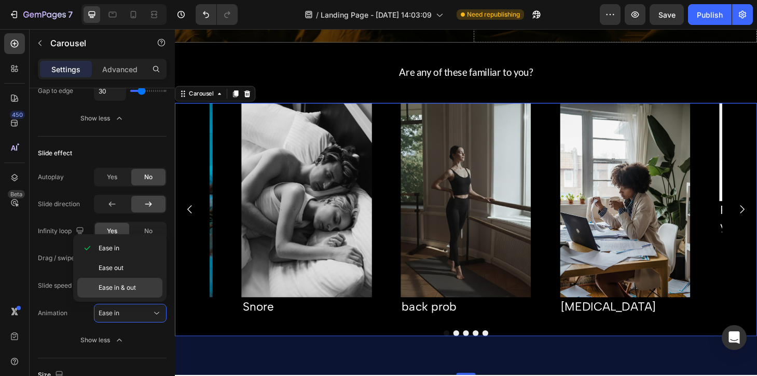
click at [115, 283] on span "Ease in & out" at bounding box center [117, 287] width 37 height 9
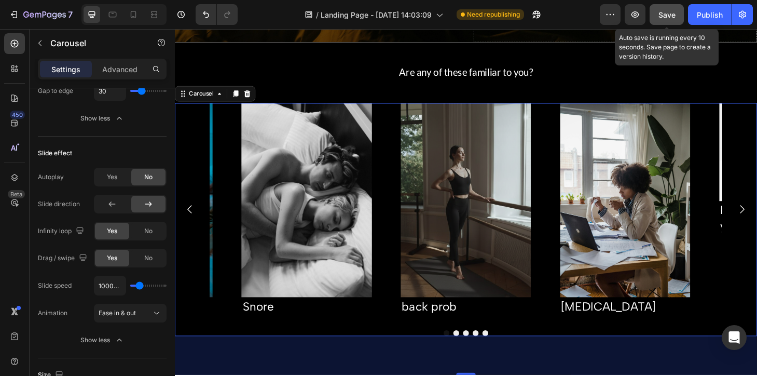
click at [661, 12] on span "Save" at bounding box center [666, 14] width 17 height 9
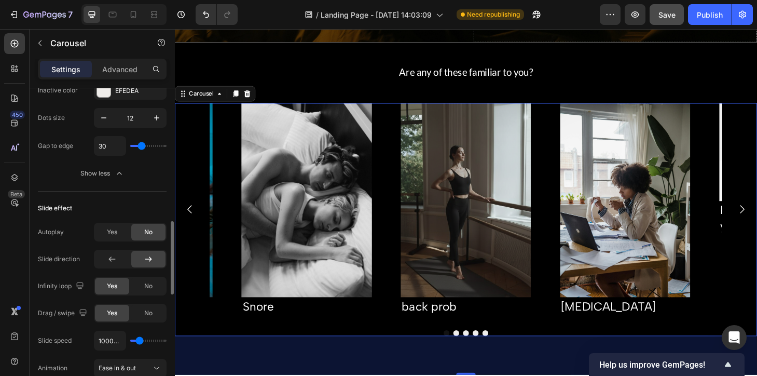
scroll to position [569, 0]
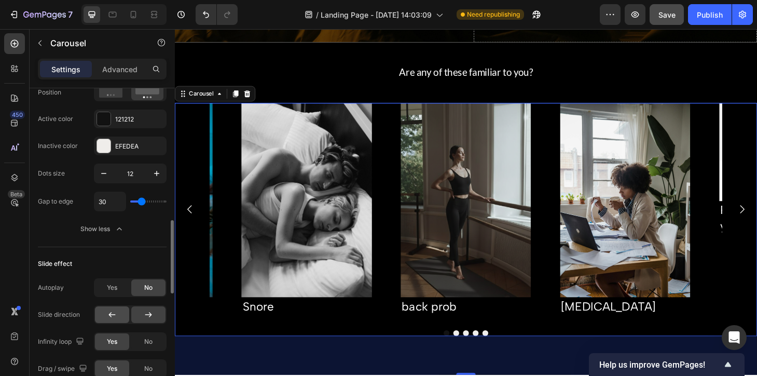
click at [114, 313] on icon at bounding box center [112, 314] width 10 height 10
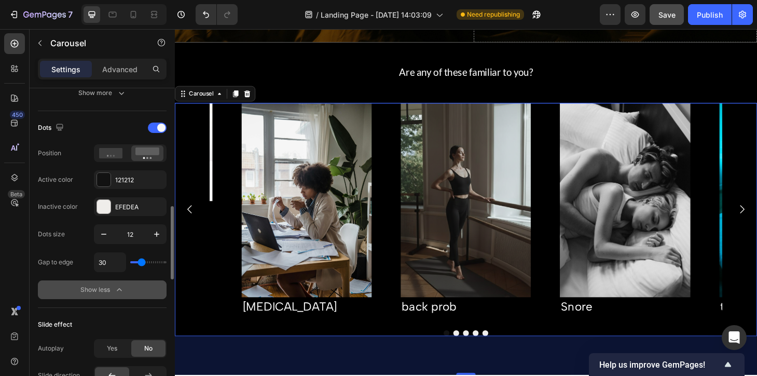
scroll to position [491, 0]
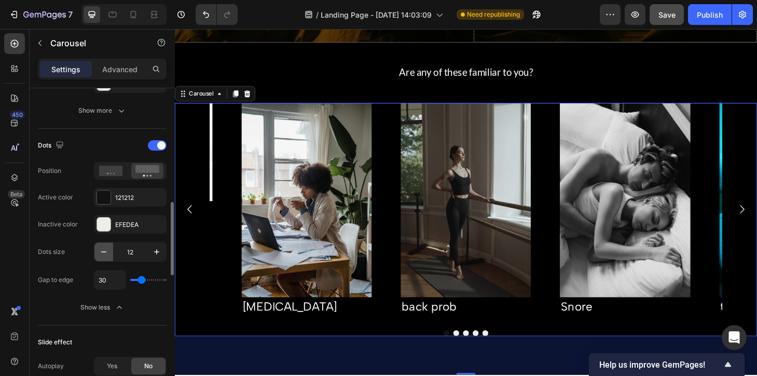
click at [103, 252] on icon "button" at bounding box center [104, 251] width 10 height 10
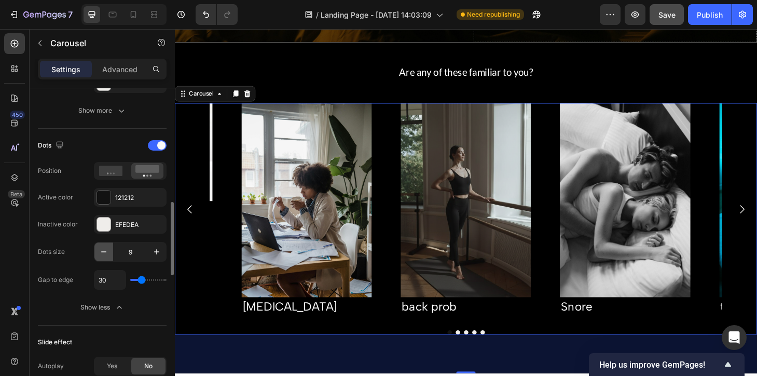
click at [103, 252] on icon "button" at bounding box center [104, 251] width 10 height 10
type input "8"
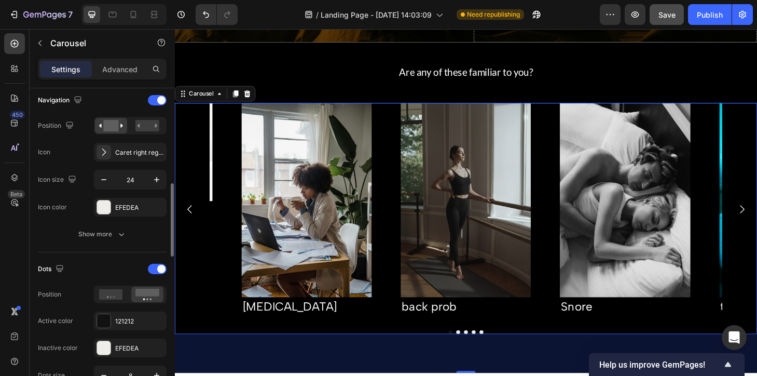
scroll to position [296, 0]
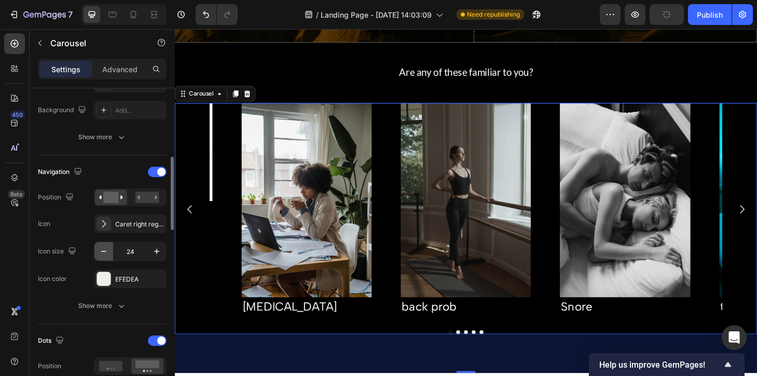
click at [100, 251] on icon "button" at bounding box center [104, 251] width 10 height 10
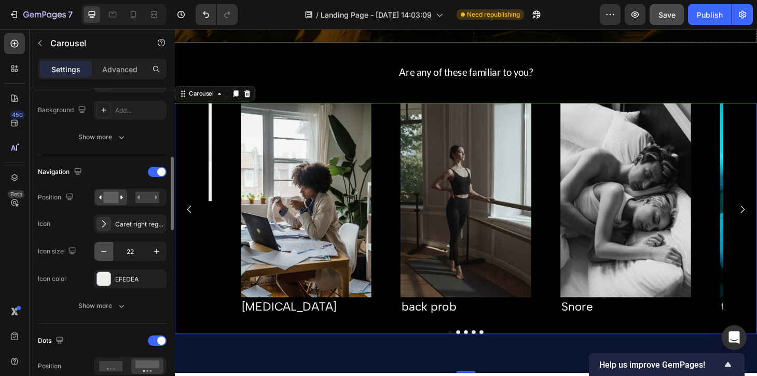
click at [100, 251] on icon "button" at bounding box center [104, 251] width 10 height 10
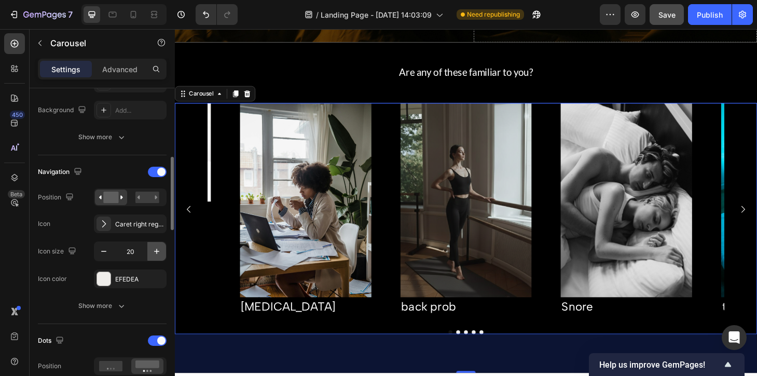
click at [155, 252] on icon "button" at bounding box center [156, 251] width 10 height 10
type input "22"
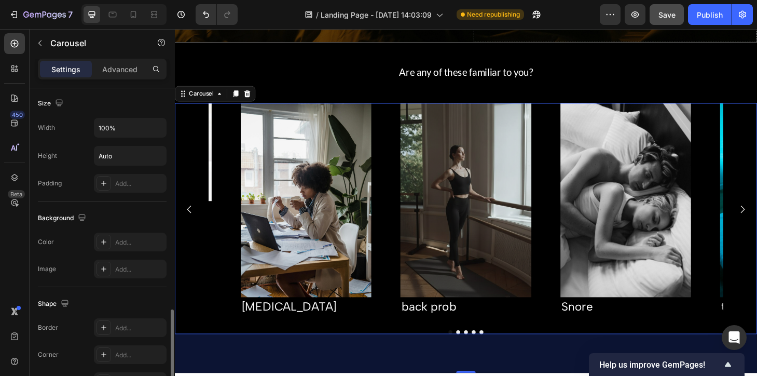
scroll to position [951, 0]
click at [156, 154] on icon "button" at bounding box center [156, 155] width 10 height 10
click at [152, 127] on icon "button" at bounding box center [156, 127] width 10 height 10
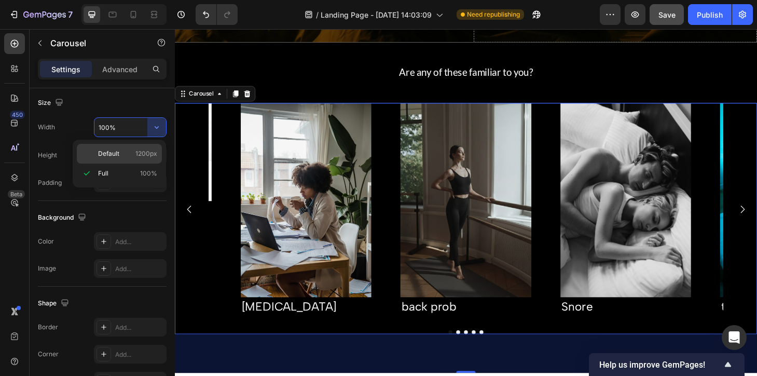
click at [132, 150] on p "Default 1200px" at bounding box center [127, 153] width 59 height 9
type input "1200"
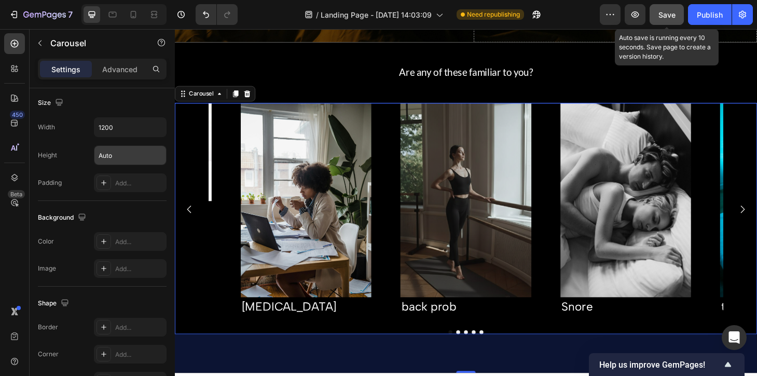
click at [664, 12] on span "Save" at bounding box center [666, 14] width 17 height 9
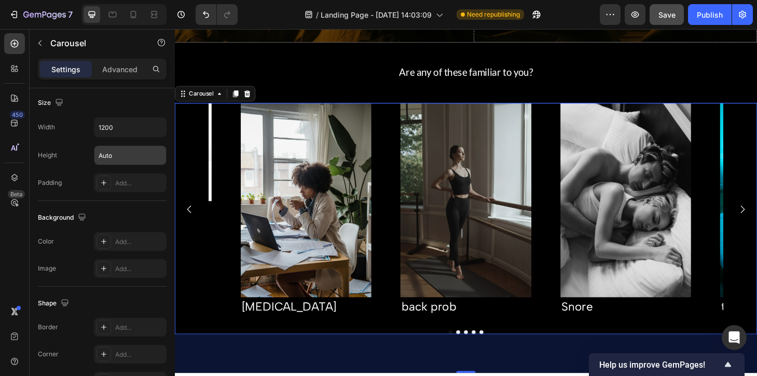
click at [404, 134] on div "Image Brain fog Text Block Image back prob Text Block Image Snore Text Block Im…" at bounding box center [486, 221] width 550 height 227
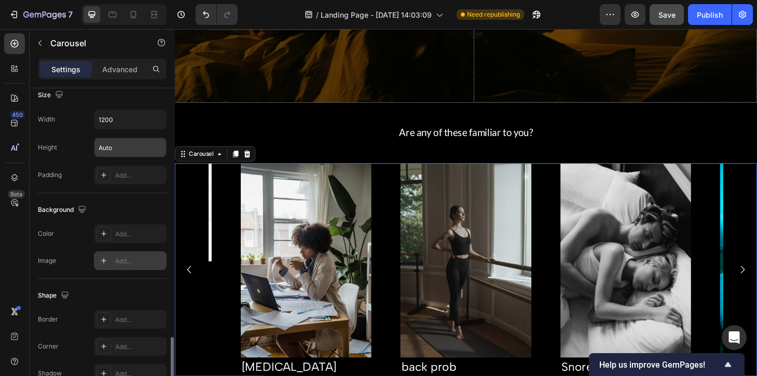
scroll to position [988, 0]
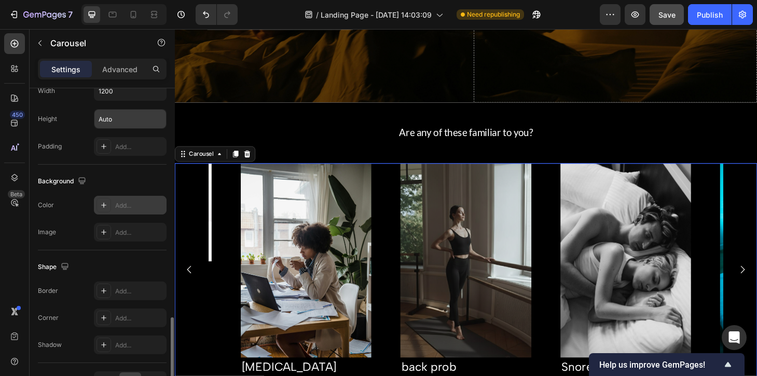
click at [135, 201] on div "Add..." at bounding box center [139, 205] width 49 height 9
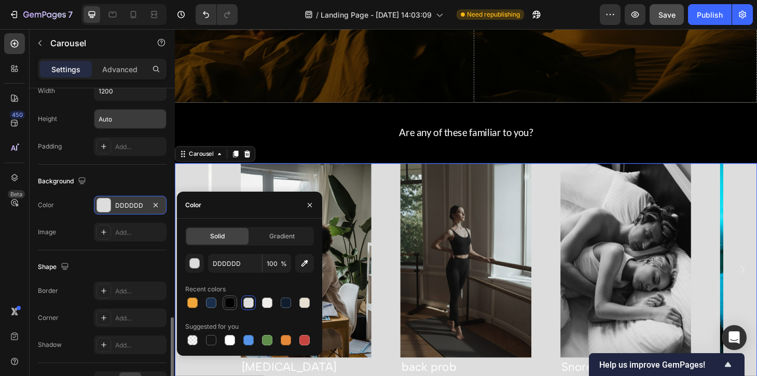
click at [232, 300] on div at bounding box center [230, 302] width 10 height 10
type input "000000"
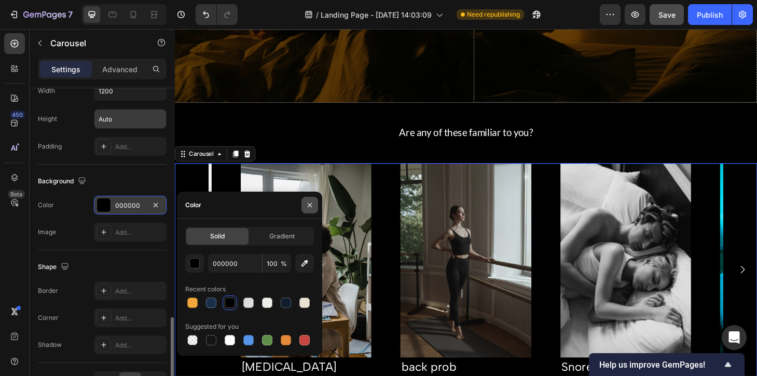
click at [310, 201] on icon "button" at bounding box center [310, 205] width 8 height 8
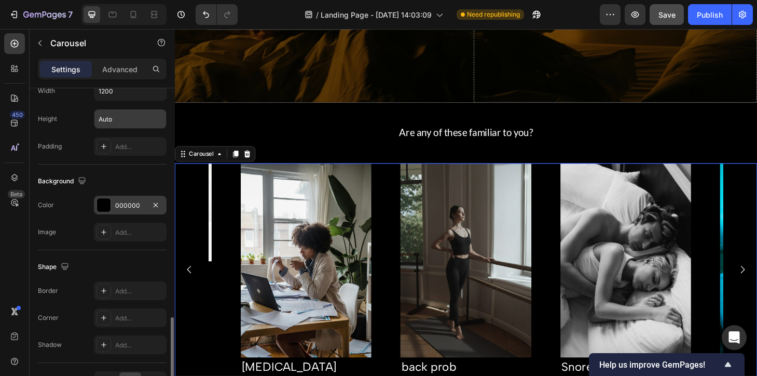
click at [667, 16] on span "Save" at bounding box center [666, 14] width 17 height 9
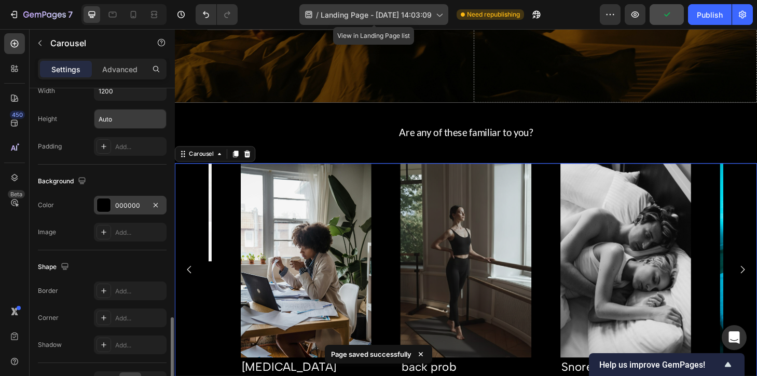
click at [416, 20] on span "Landing Page - [DATE] 14:03:09" at bounding box center [376, 14] width 111 height 11
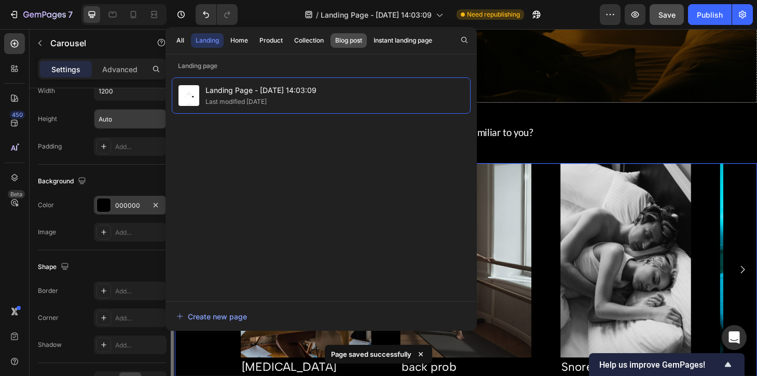
click at [353, 39] on div "Blog post" at bounding box center [348, 40] width 27 height 9
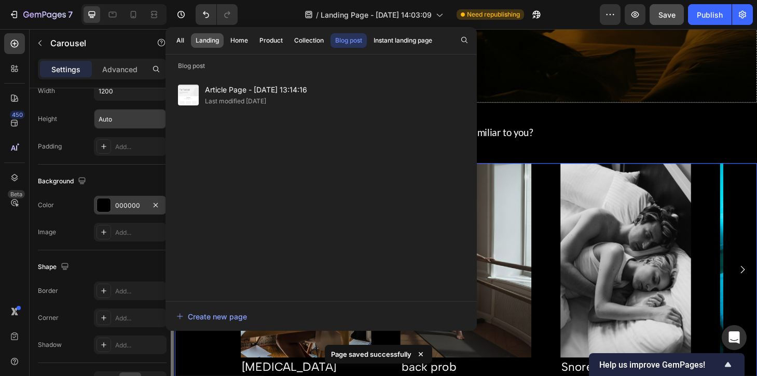
click at [203, 39] on div "Landing" at bounding box center [207, 40] width 23 height 9
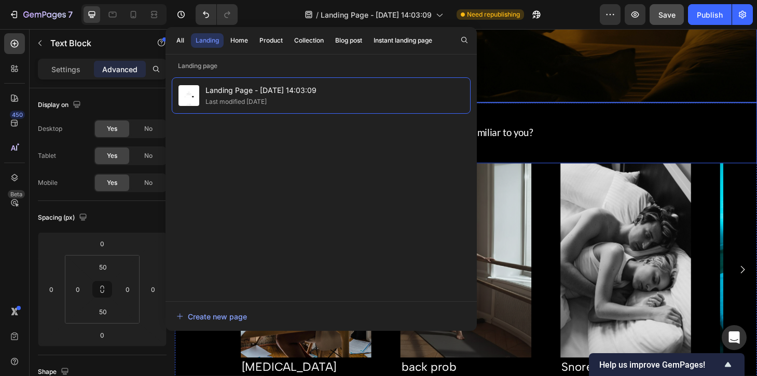
click at [531, 117] on div "Are any of these familiar to you? Text Block" at bounding box center [486, 139] width 623 height 65
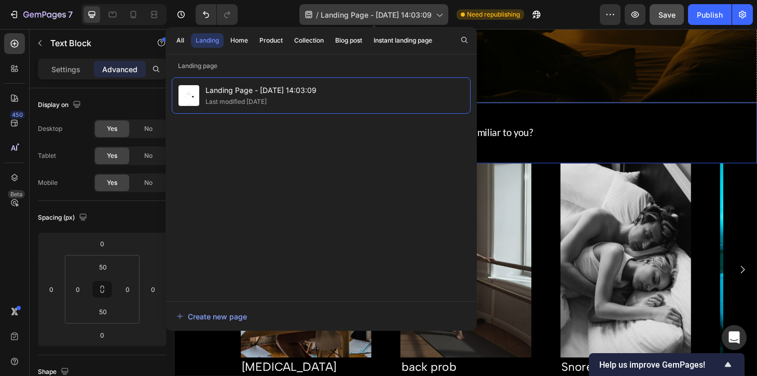
click at [383, 22] on div "/ Landing Page - Sep 12, 14:03:09" at bounding box center [373, 14] width 149 height 21
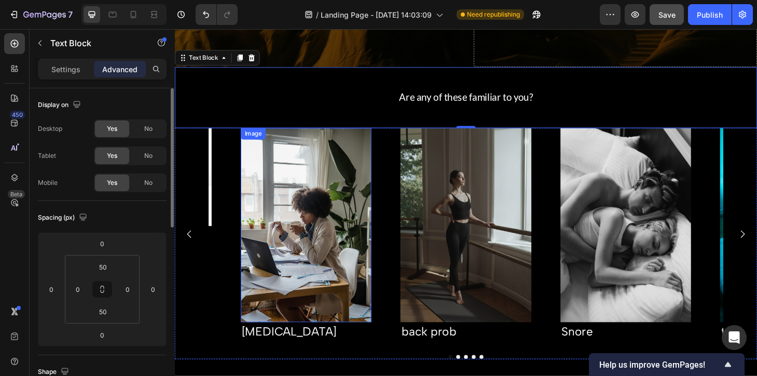
scroll to position [353, 0]
